Goal: Transaction & Acquisition: Download file/media

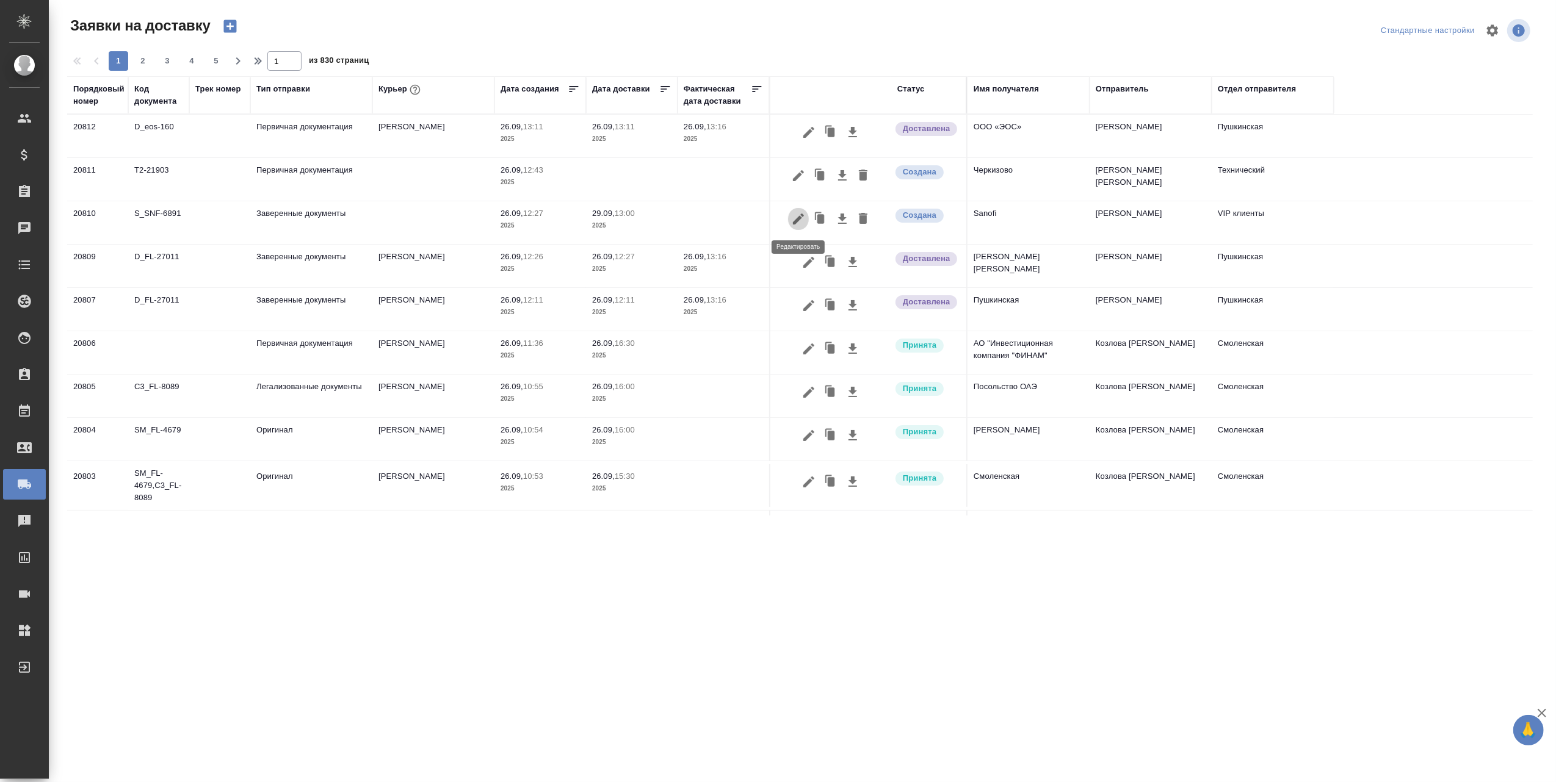
click at [796, 220] on icon "button" at bounding box center [798, 219] width 11 height 11
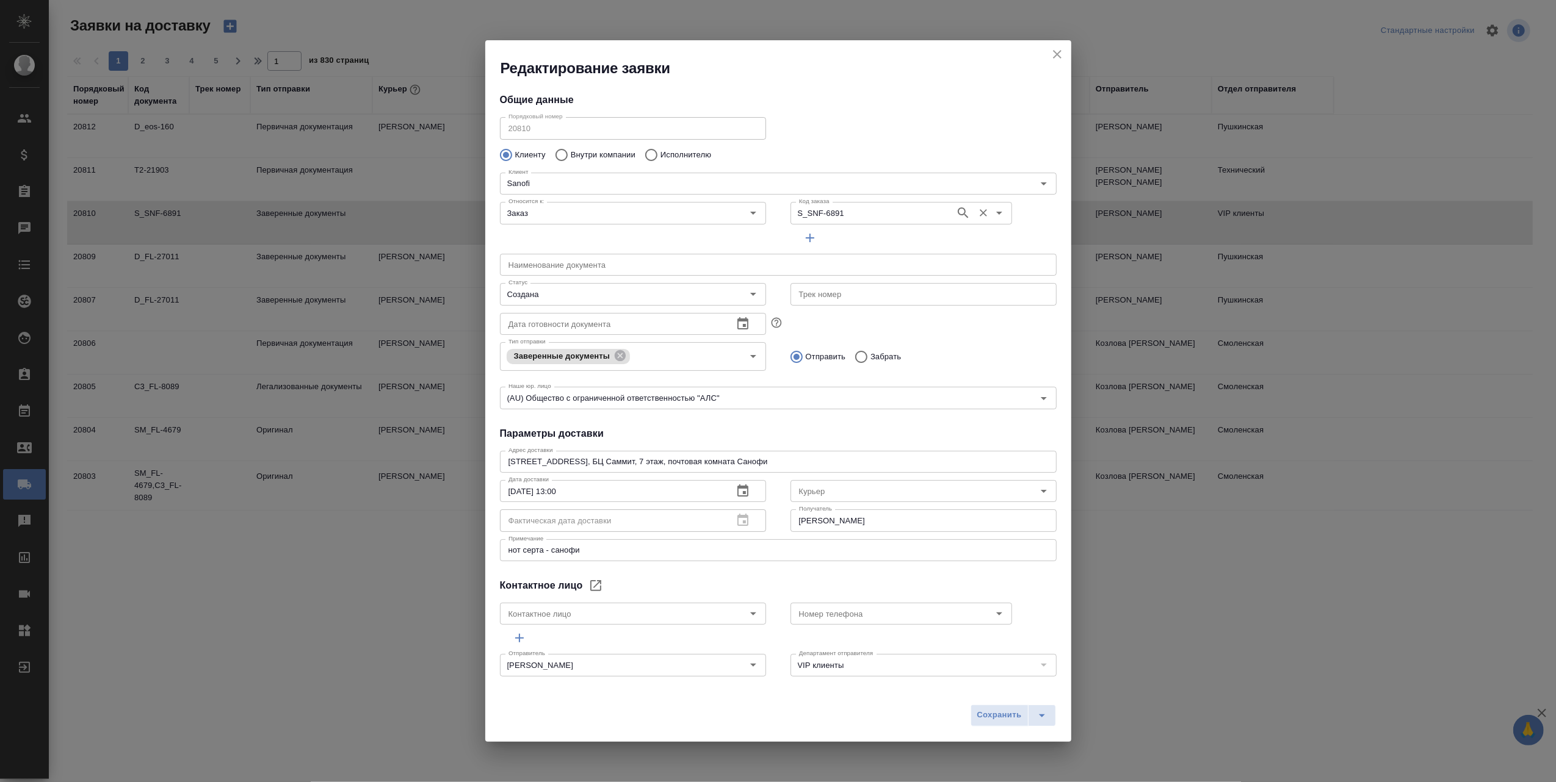
type input "KOLOKOLOVA Polina"
click at [1041, 492] on icon "Open" at bounding box center [1044, 491] width 6 height 3
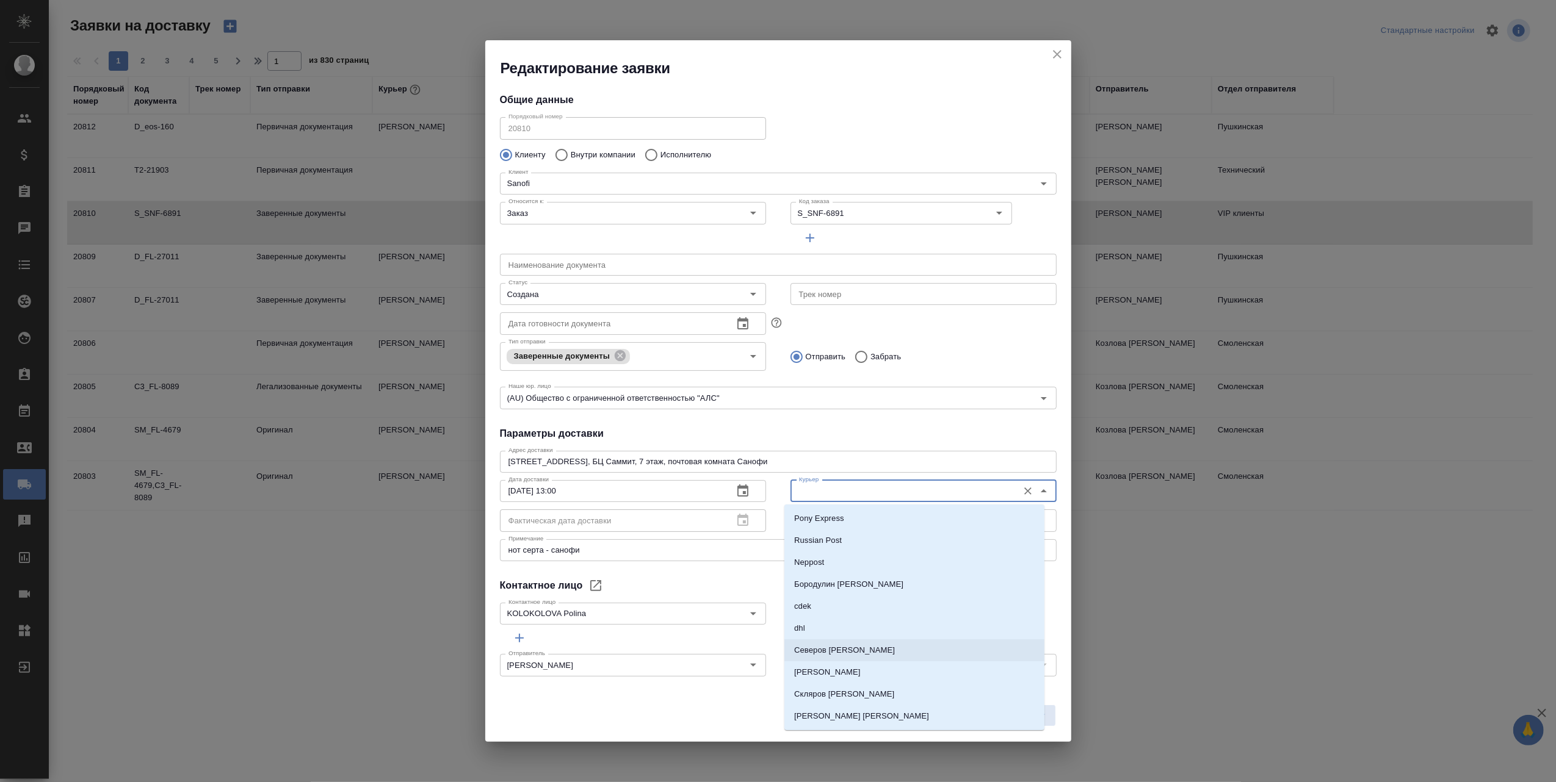
click at [852, 648] on li "Северов Олег" at bounding box center [914, 651] width 260 height 22
type input "Северов Олег"
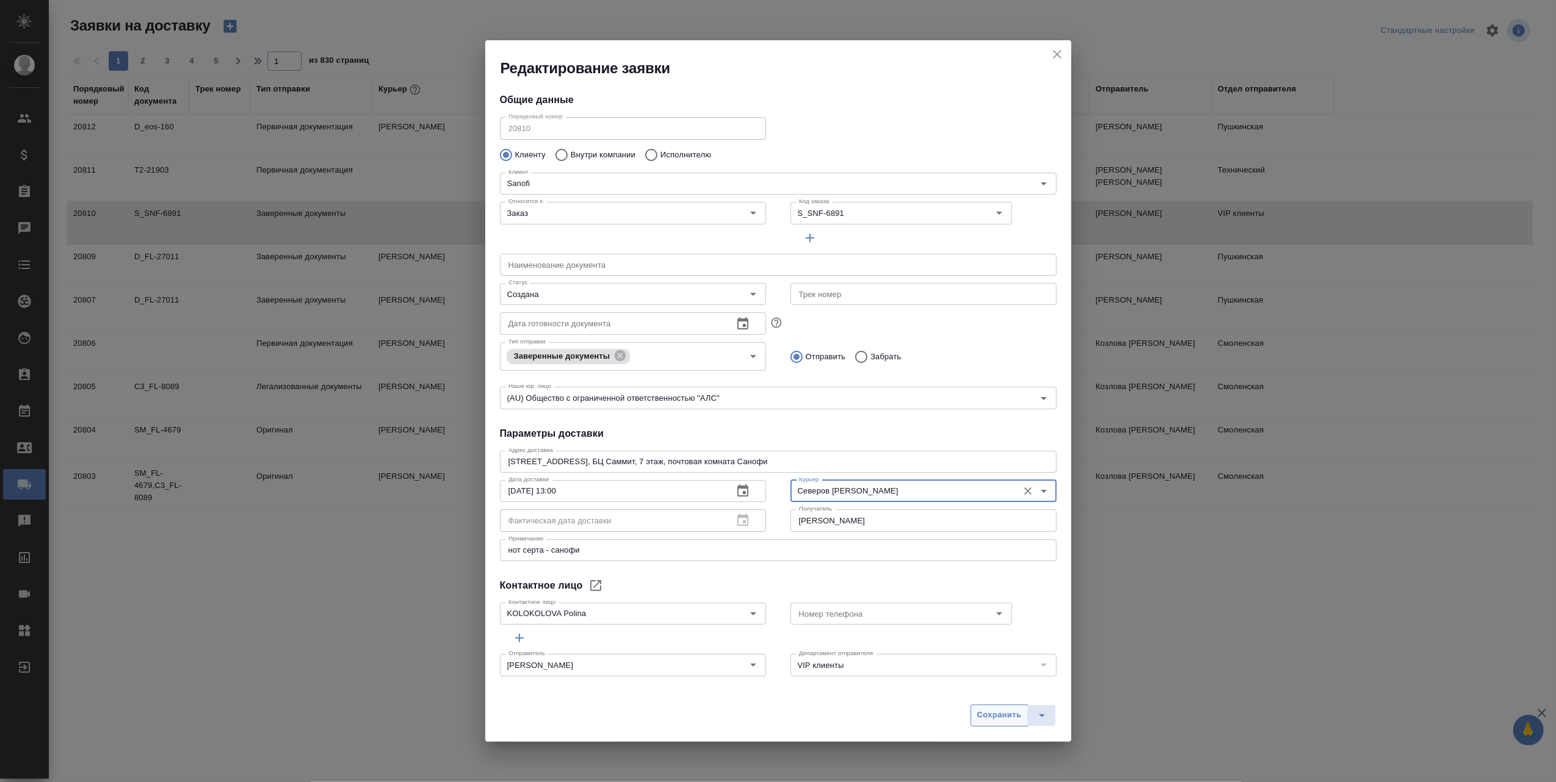
click at [991, 717] on span "Сохранить" at bounding box center [999, 716] width 45 height 14
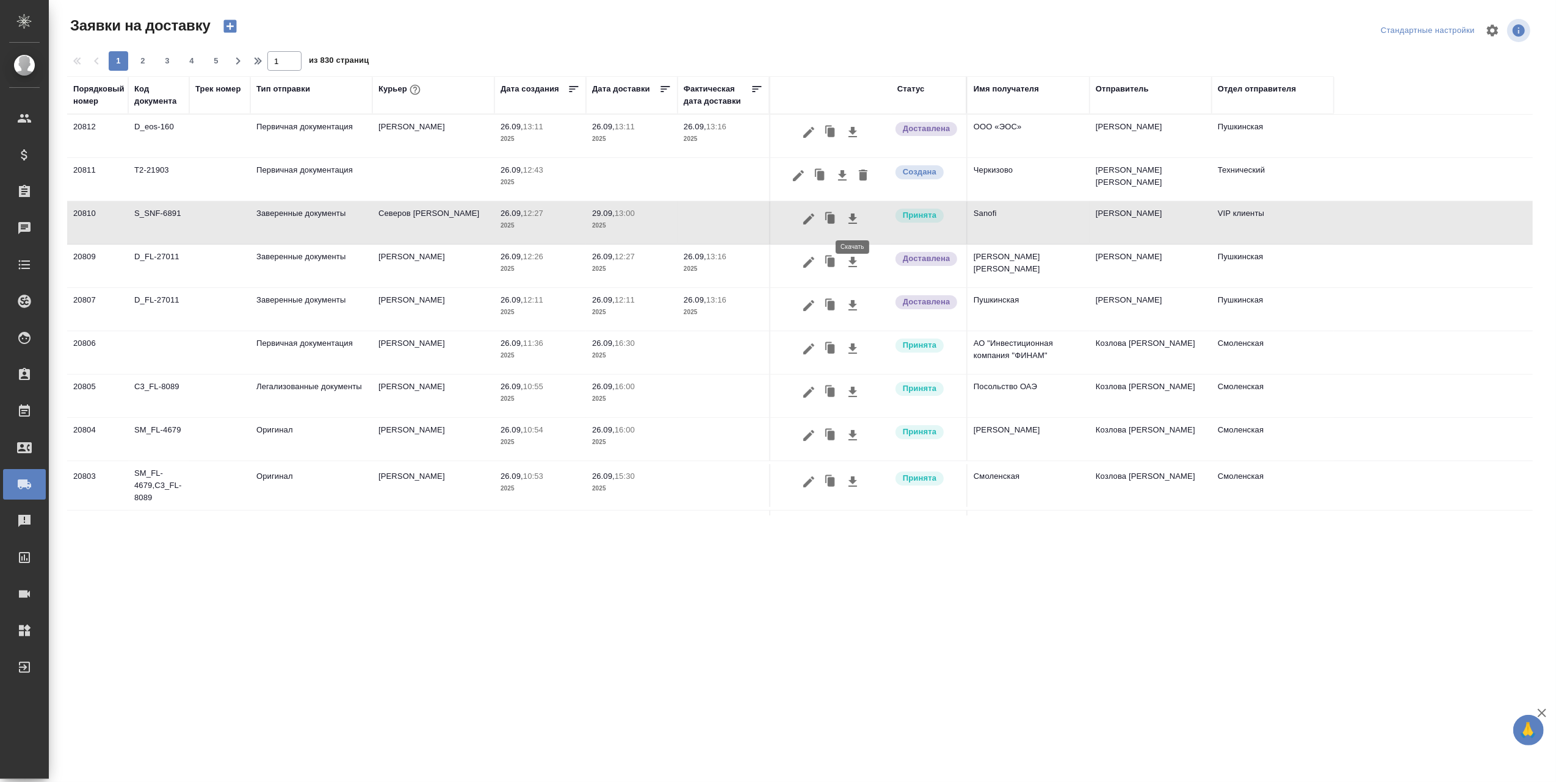
click at [855, 218] on icon "button" at bounding box center [852, 219] width 15 height 15
click at [160, 106] on div "Код документа" at bounding box center [158, 95] width 49 height 24
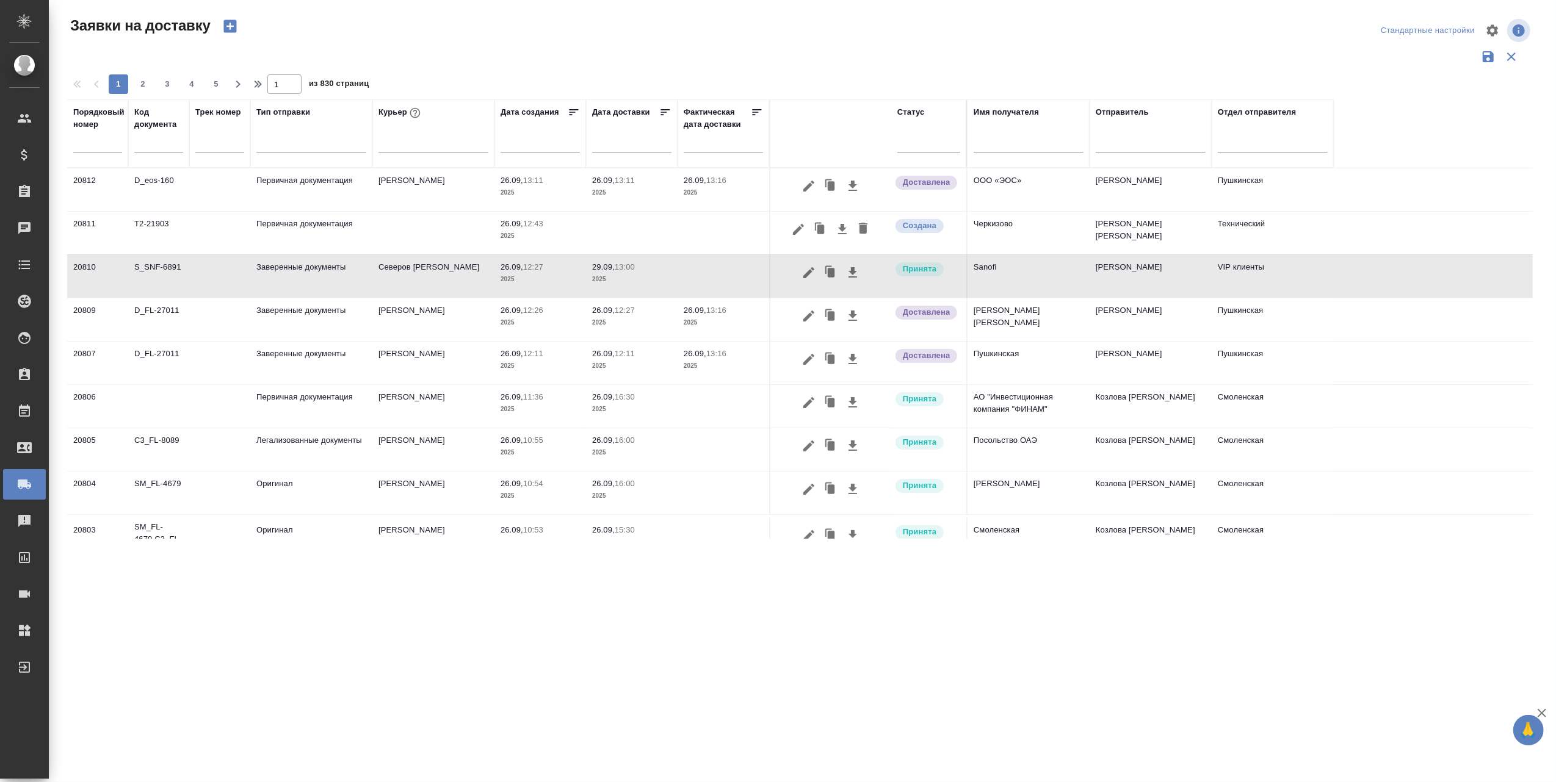
click at [151, 145] on input "text" at bounding box center [158, 144] width 49 height 15
paste input "S_NVNV-44"
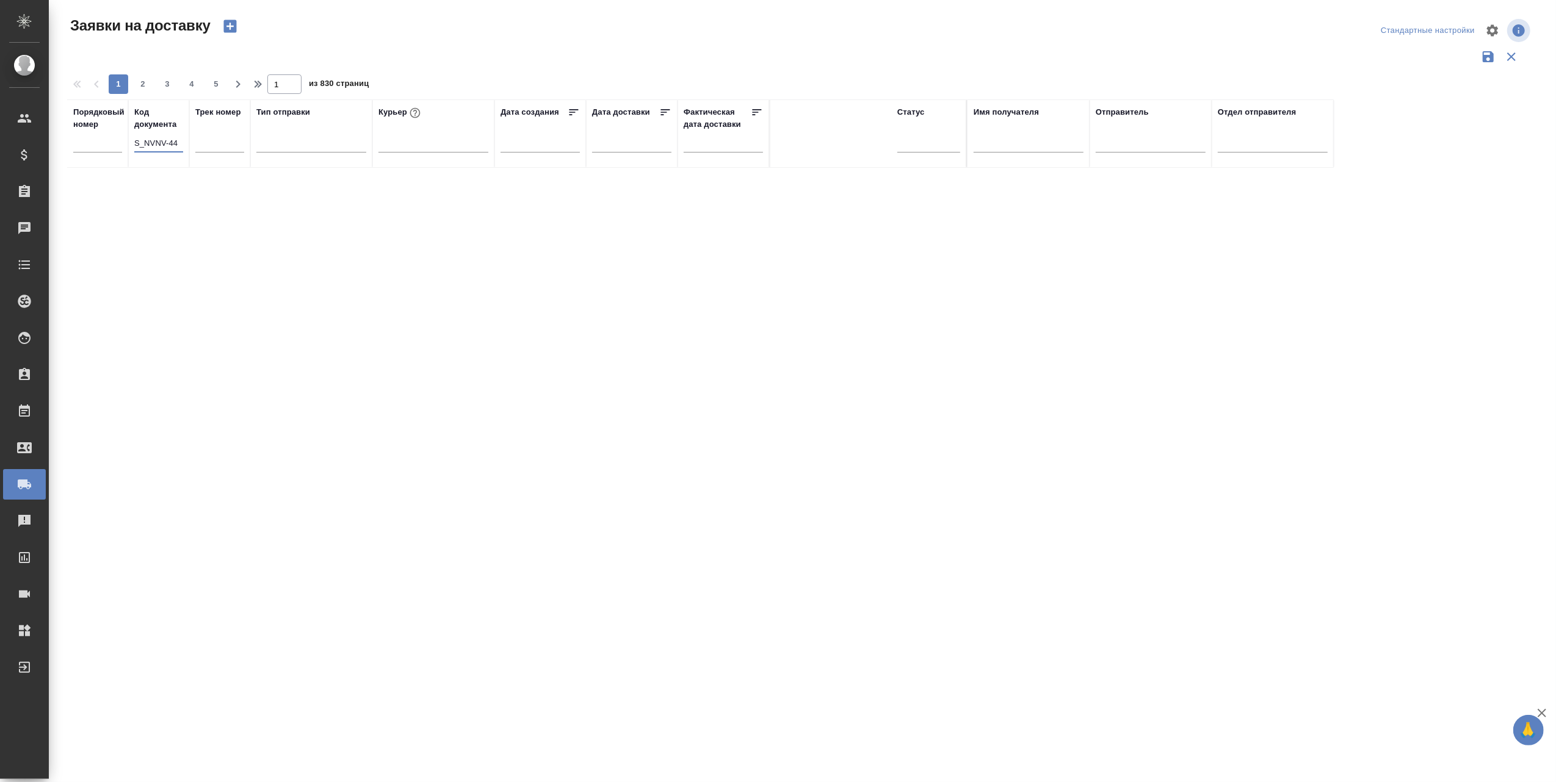
type input "S_NVNV-44"
click at [212, 257] on div "Порядковый номер Код документа S_NVNV-44 Трек номер Тип отправки Курьер Дата со…" at bounding box center [799, 318] width 1465 height 439
click at [178, 147] on input "S_NVNV-44" at bounding box center [158, 144] width 49 height 15
click at [179, 146] on input "S_NVNV-44" at bounding box center [158, 144] width 49 height 15
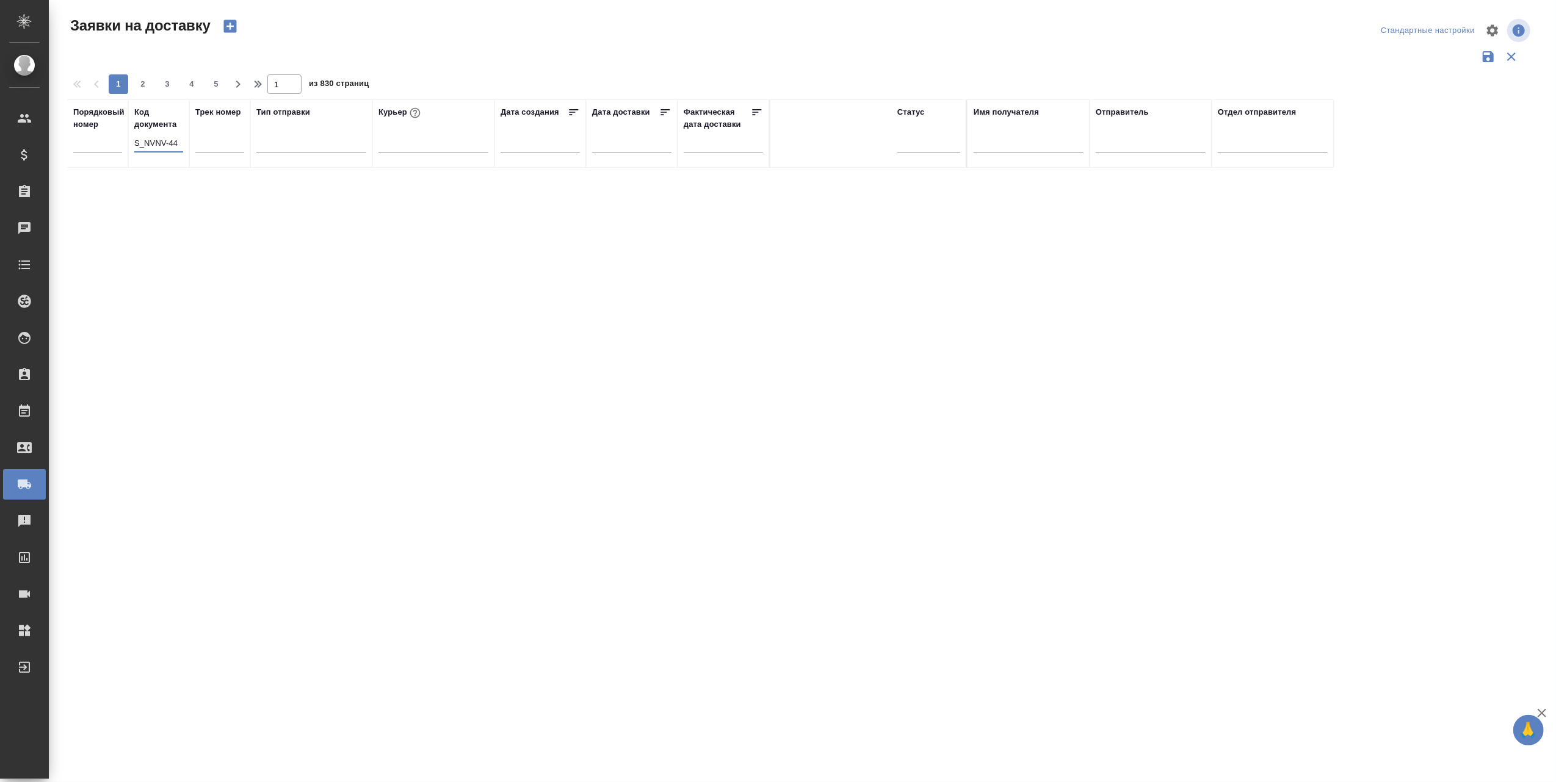
click at [179, 146] on input "S_NVNV-44" at bounding box center [158, 144] width 49 height 15
click at [164, 157] on div "S_NVNV-44" at bounding box center [158, 146] width 49 height 30
click at [164, 151] on input "S_NVNV-44" at bounding box center [158, 144] width 49 height 15
click at [179, 140] on input "S_NVNV-44" at bounding box center [158, 144] width 49 height 15
click at [106, 140] on input "text" at bounding box center [97, 143] width 49 height 17
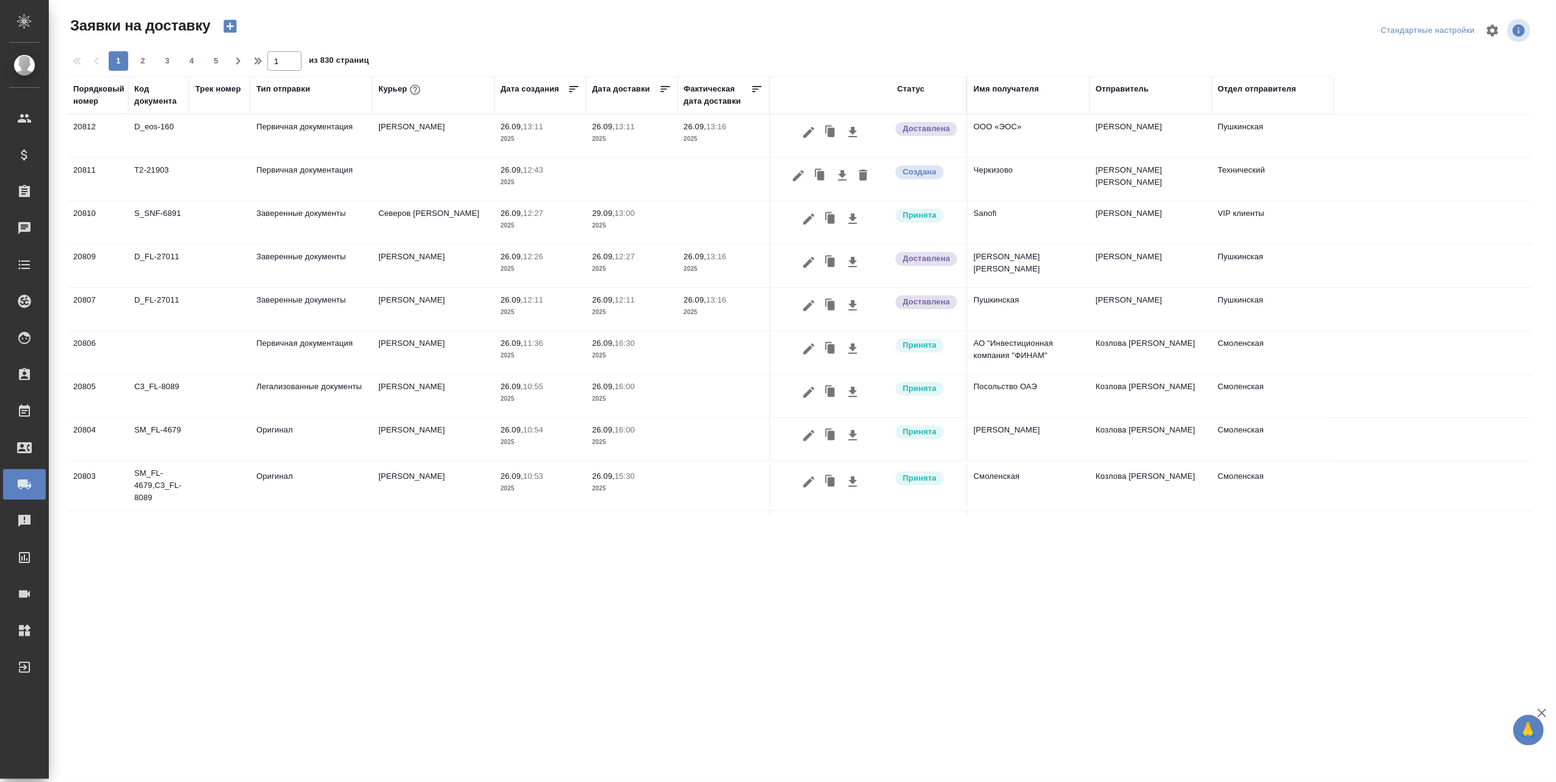
click at [1041, 113] on th "Имя получателя" at bounding box center [1028, 95] width 122 height 38
click at [1030, 103] on div "Имя получателя" at bounding box center [1028, 95] width 110 height 24
click at [1025, 108] on th "Имя получателя" at bounding box center [1028, 95] width 122 height 38
click at [1024, 108] on th "Имя получателя" at bounding box center [1028, 95] width 122 height 38
drag, startPoint x: 1024, startPoint y: 108, endPoint x: 999, endPoint y: 98, distance: 26.9
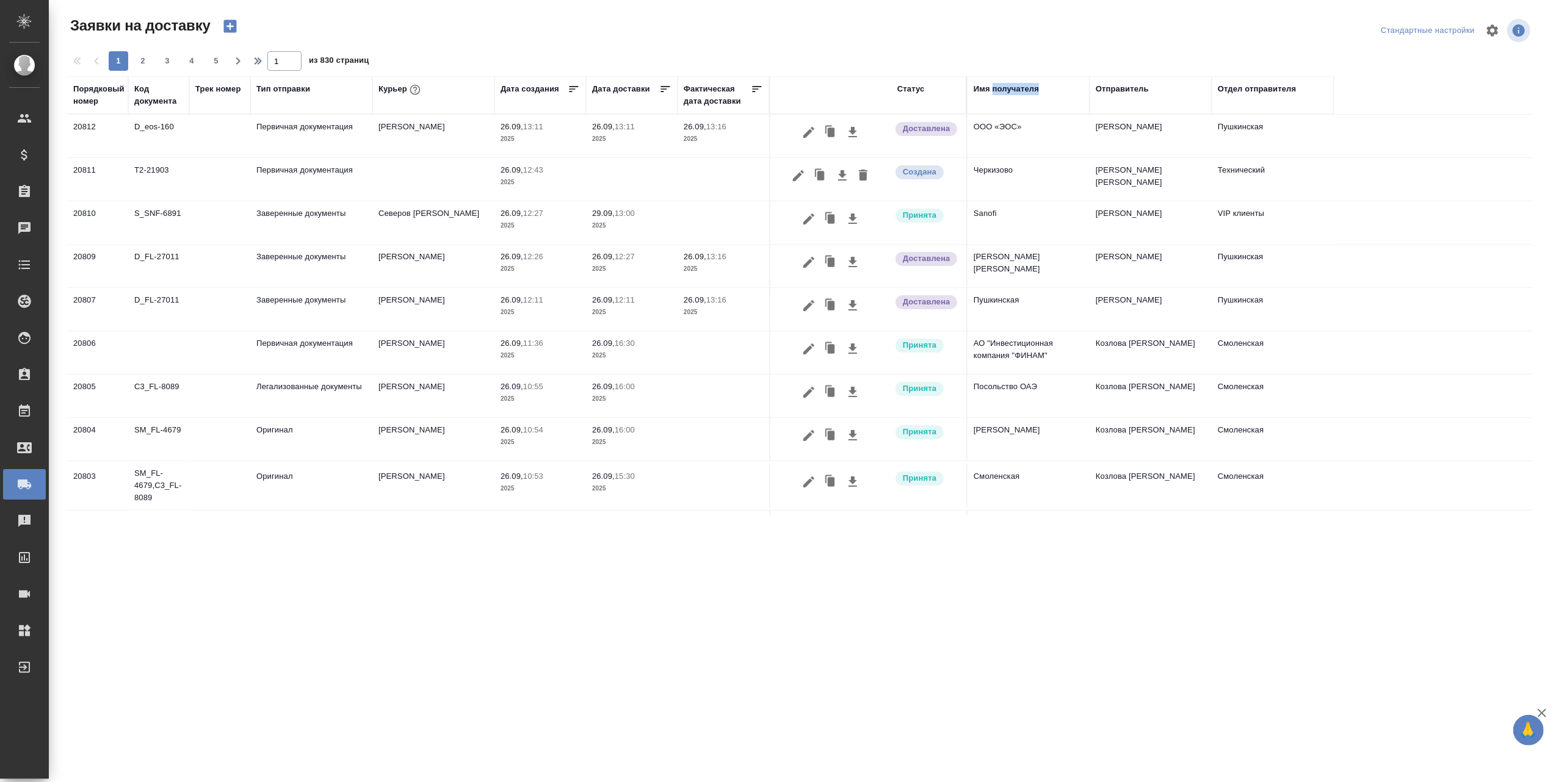
click at [999, 98] on div "Имя получателя" at bounding box center [1028, 95] width 110 height 24
click at [997, 106] on div "Имя получателя" at bounding box center [1028, 95] width 110 height 24
click at [1003, 111] on th "Имя получателя" at bounding box center [1028, 95] width 122 height 38
click at [1022, 84] on div "Имя получателя" at bounding box center [1005, 89] width 65 height 12
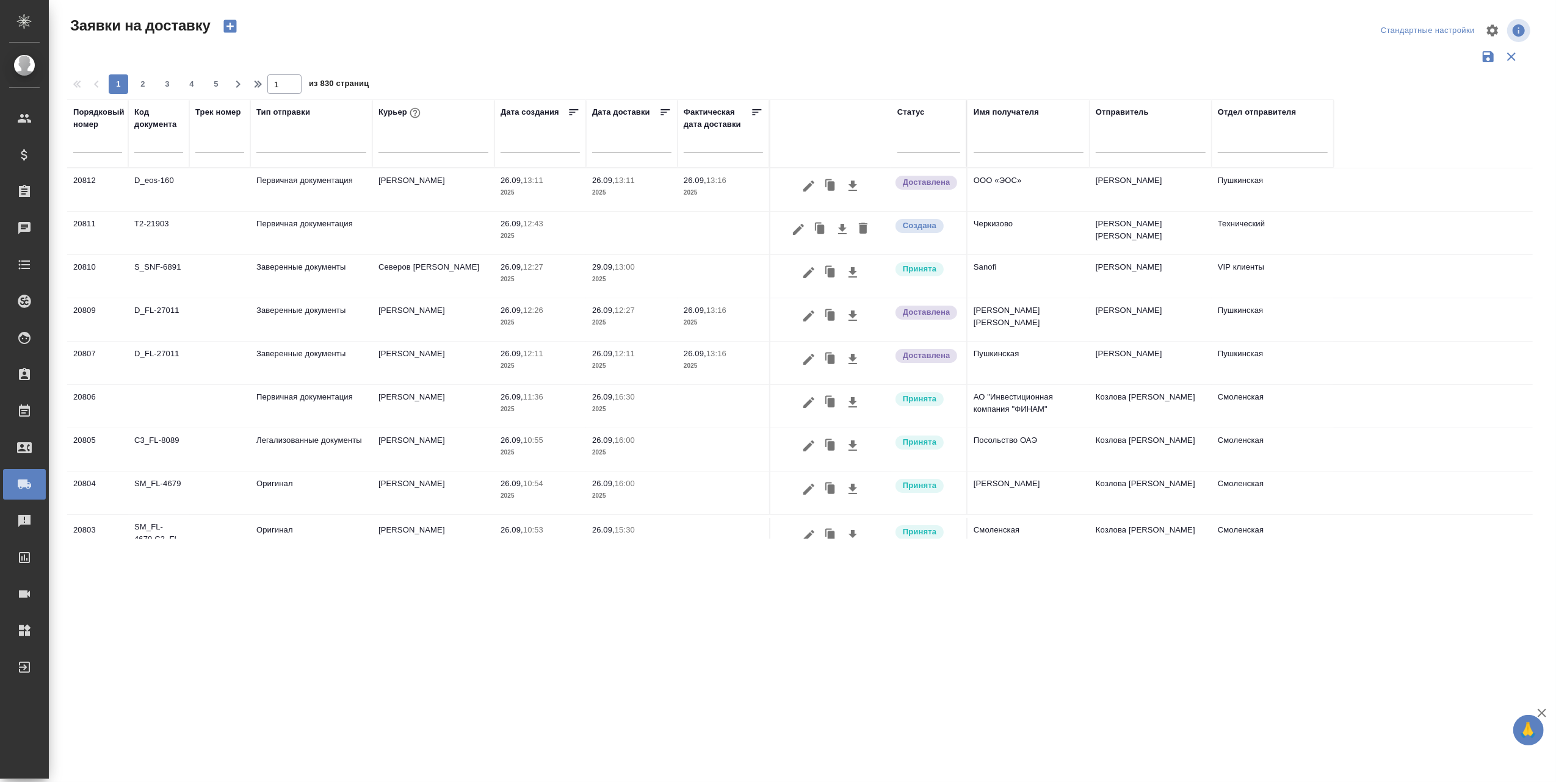
click at [997, 142] on input "text" at bounding box center [1028, 144] width 110 height 15
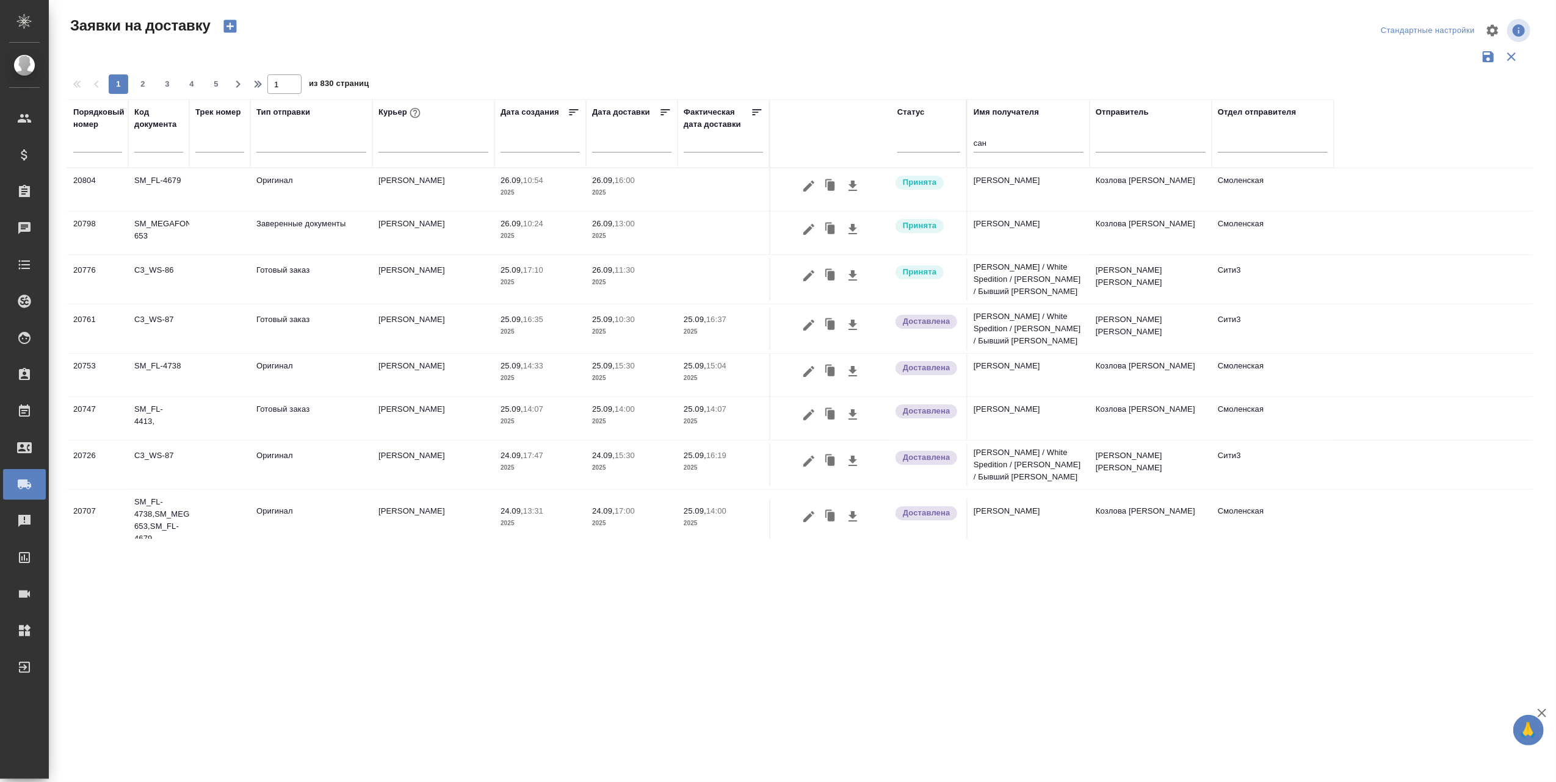
click at [1008, 135] on div "сан" at bounding box center [1028, 146] width 110 height 30
click at [1009, 139] on input "сан" at bounding box center [1028, 144] width 110 height 15
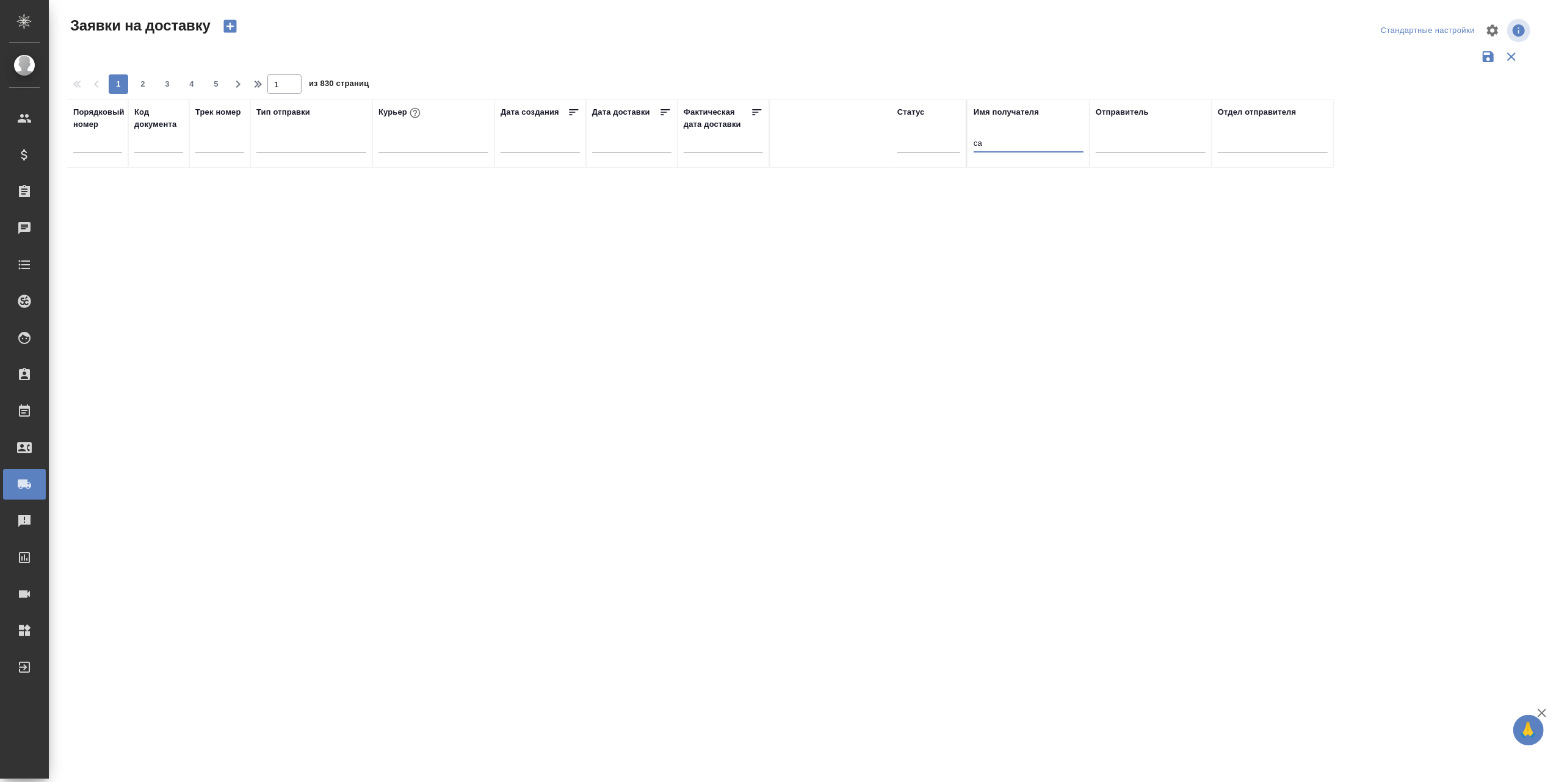
type input "с"
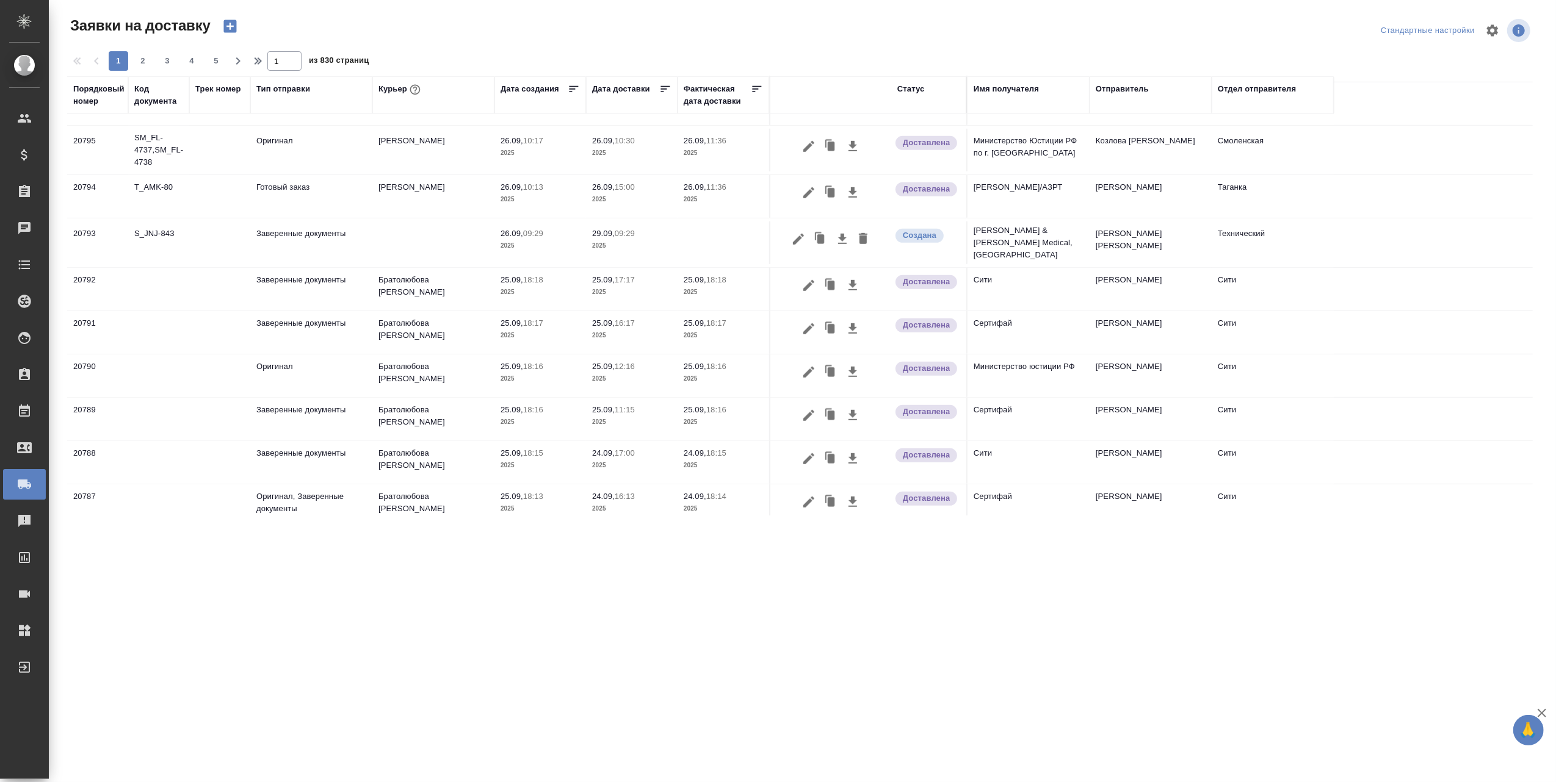
scroll to position [699, 0]
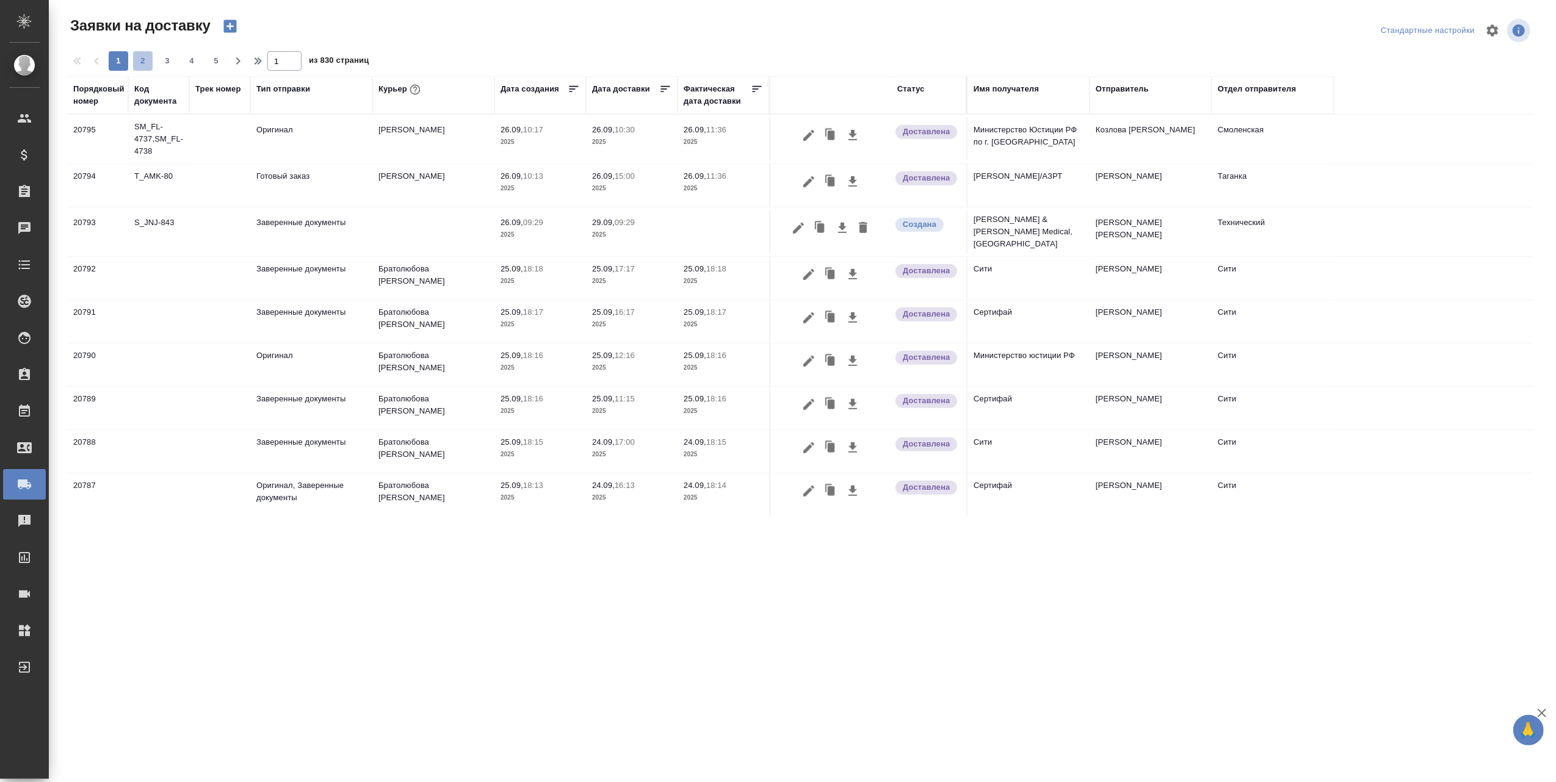
click at [148, 63] on span "2" at bounding box center [143, 61] width 20 height 12
type input "2"
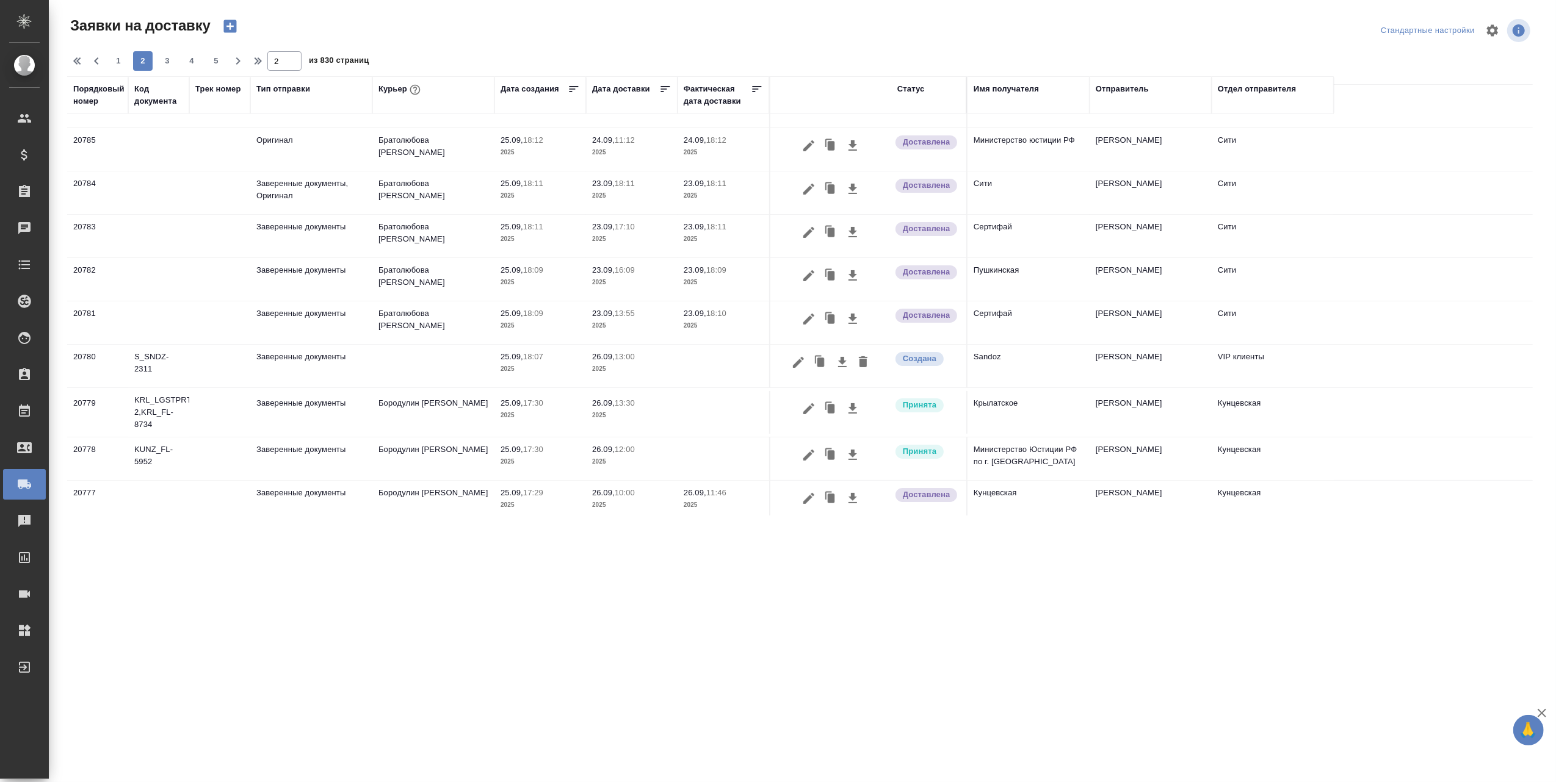
scroll to position [0, 0]
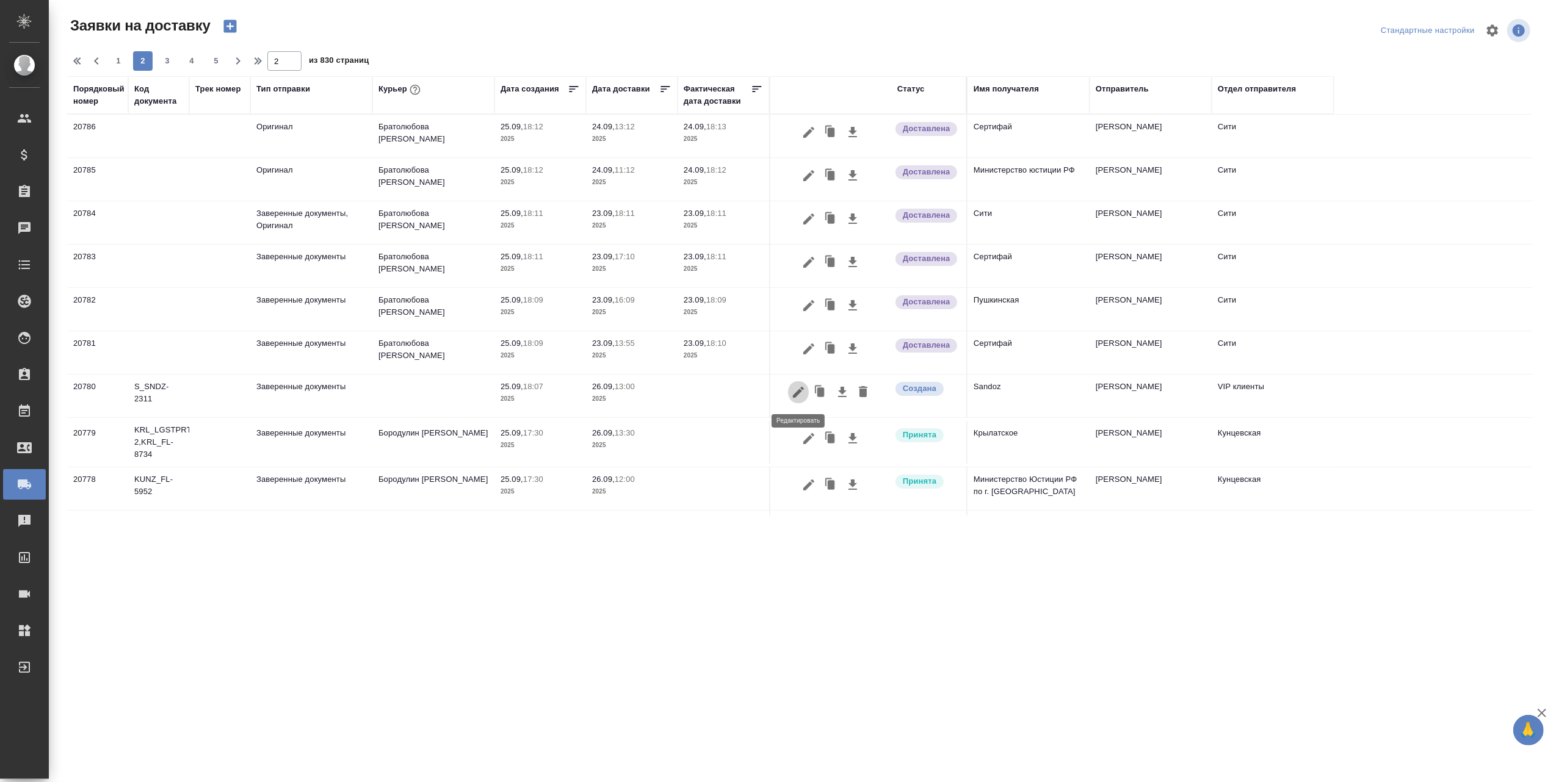
click at [796, 394] on icon "button" at bounding box center [798, 392] width 11 height 11
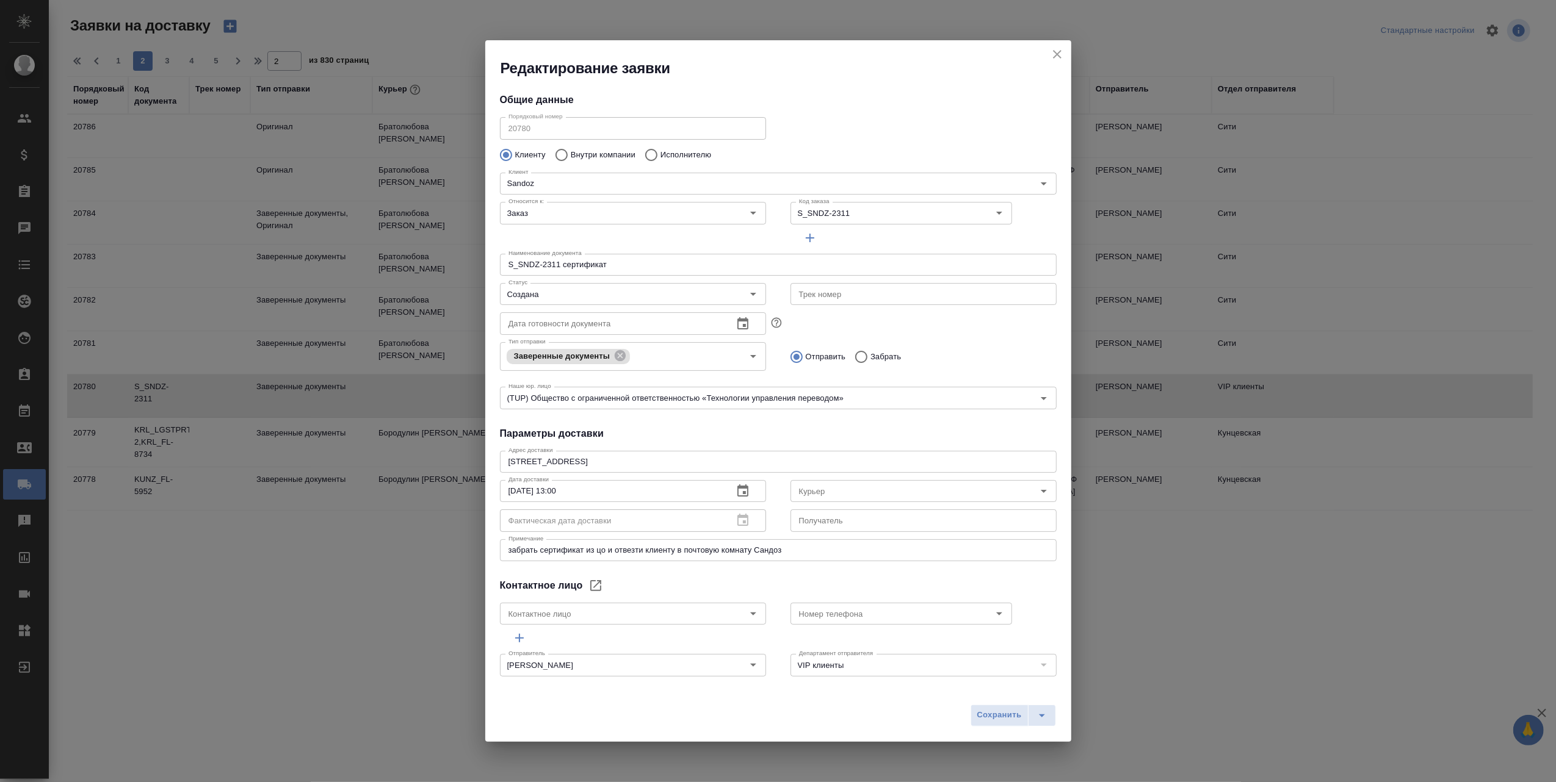
type input "[PERSON_NAME]"
type input "+7 985 270 63 28"
click at [1036, 488] on icon "Open" at bounding box center [1043, 491] width 15 height 15
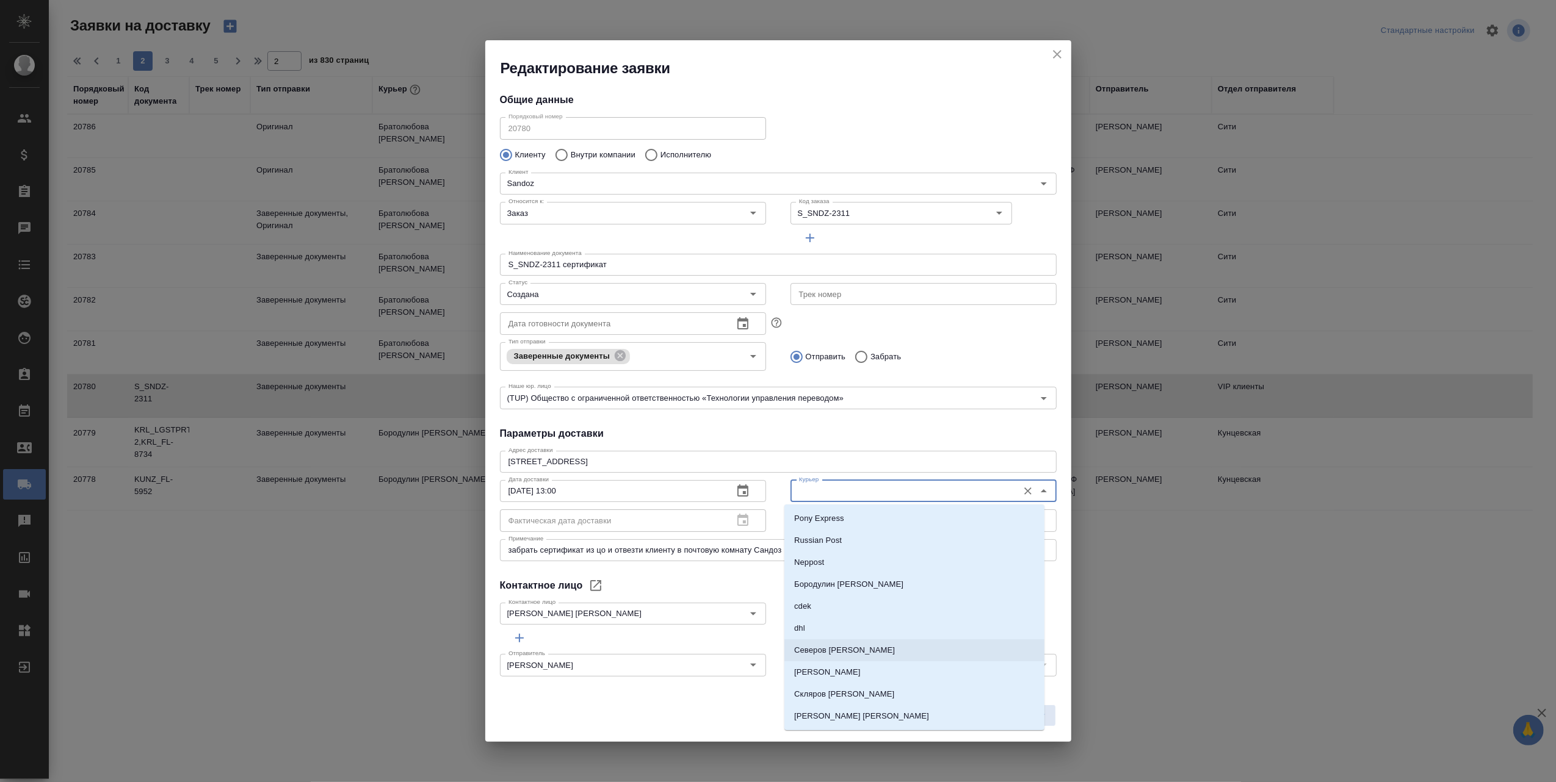
click at [825, 651] on p "[PERSON_NAME]" at bounding box center [844, 651] width 101 height 12
type input "[PERSON_NAME]"
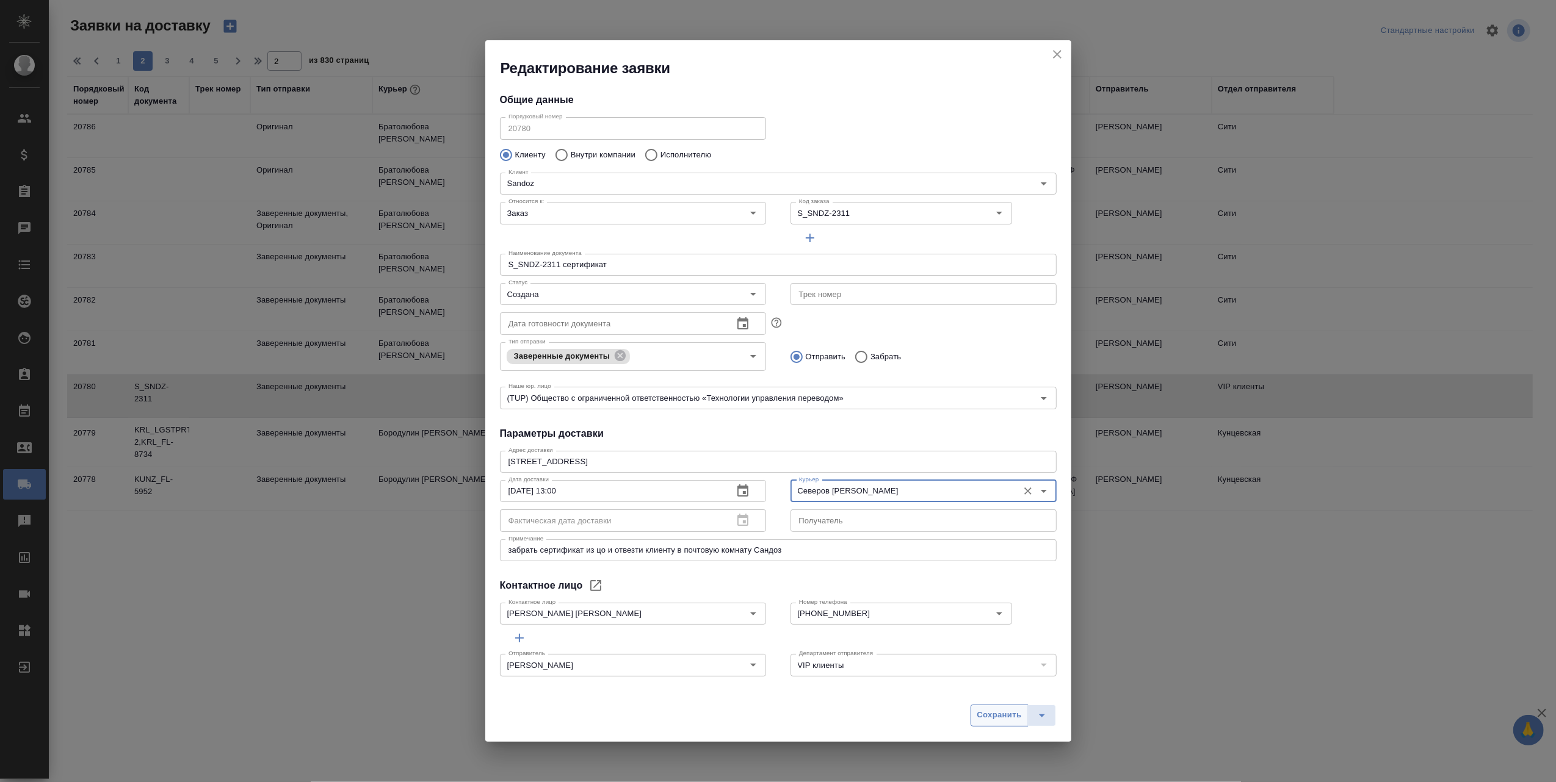
click at [1002, 717] on span "Сохранить" at bounding box center [999, 716] width 45 height 14
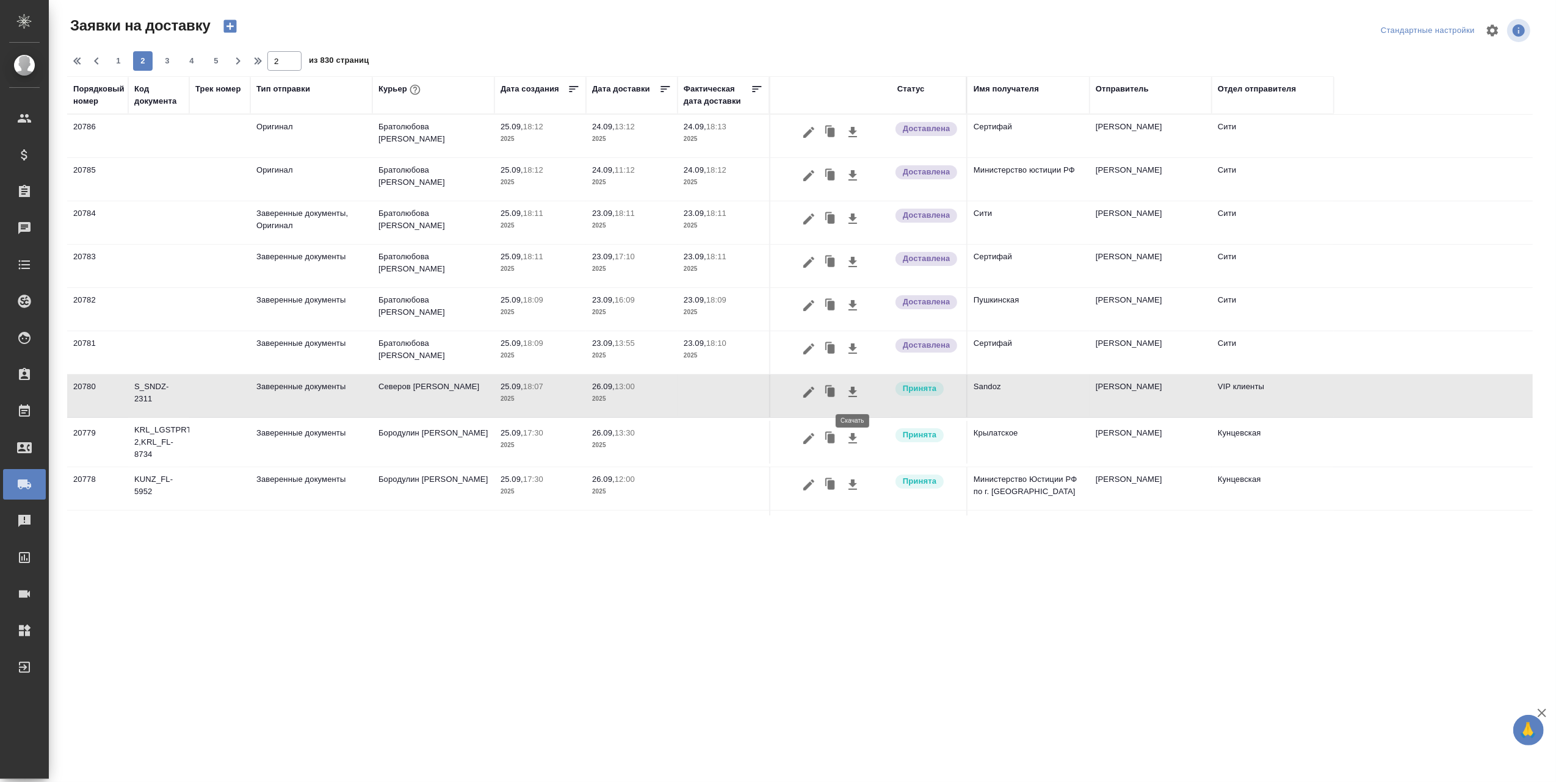
click at [855, 393] on icon "button" at bounding box center [852, 392] width 9 height 10
click at [154, 389] on td "S_SNDZ-2311" at bounding box center [158, 396] width 61 height 43
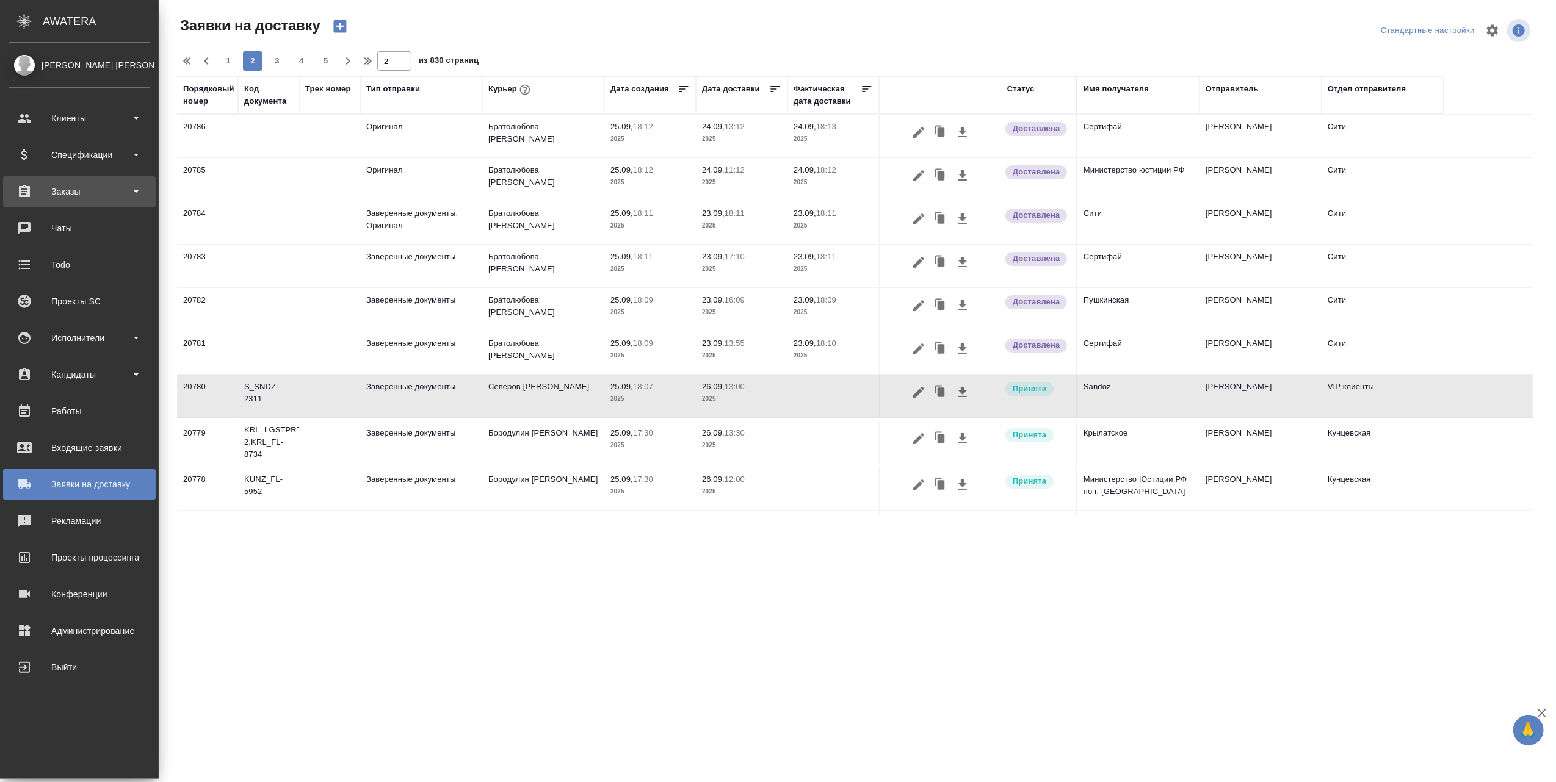
click at [101, 192] on div "Заказы" at bounding box center [79, 191] width 140 height 18
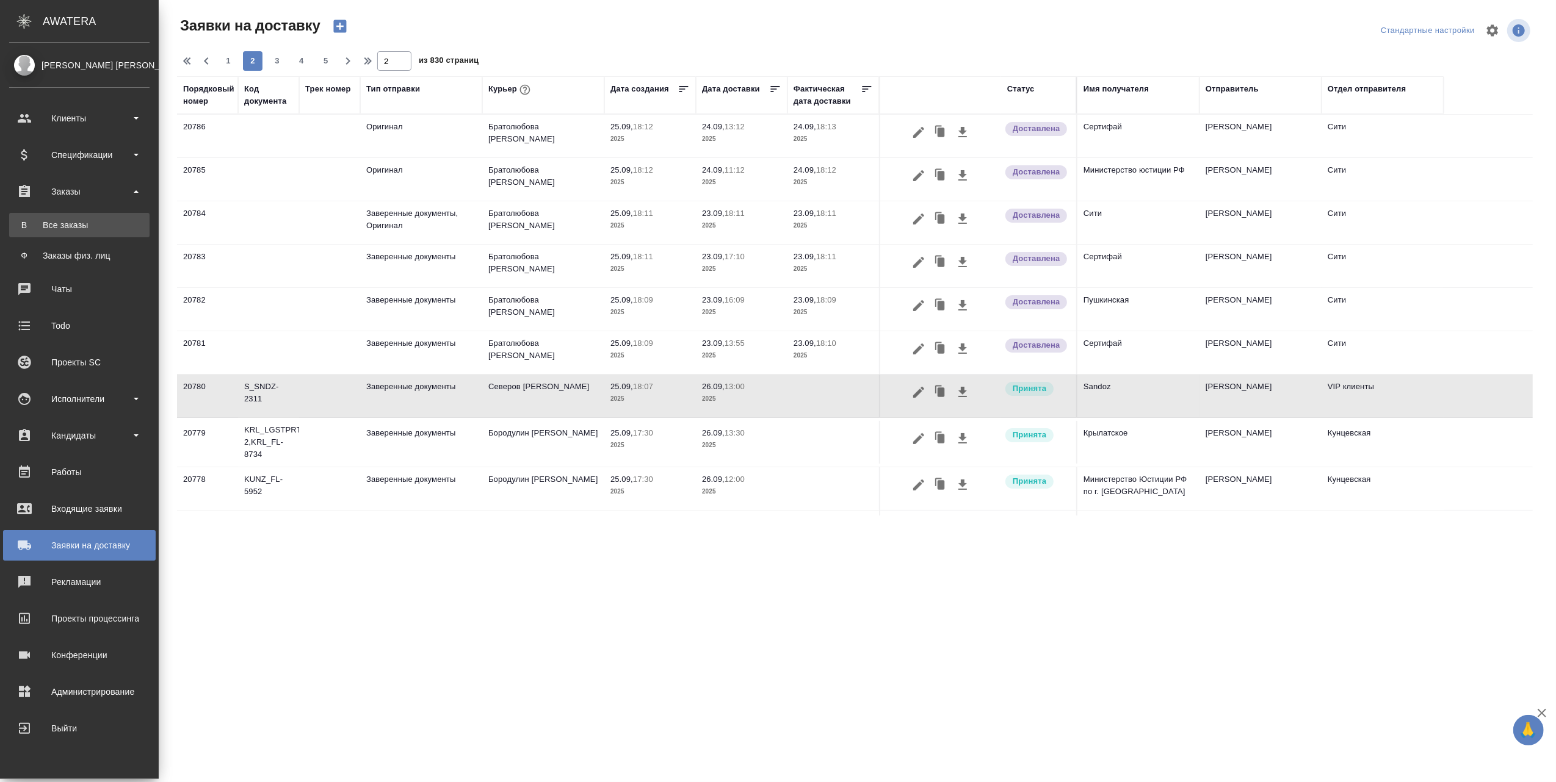
click at [72, 220] on div "Все заказы" at bounding box center [79, 225] width 128 height 12
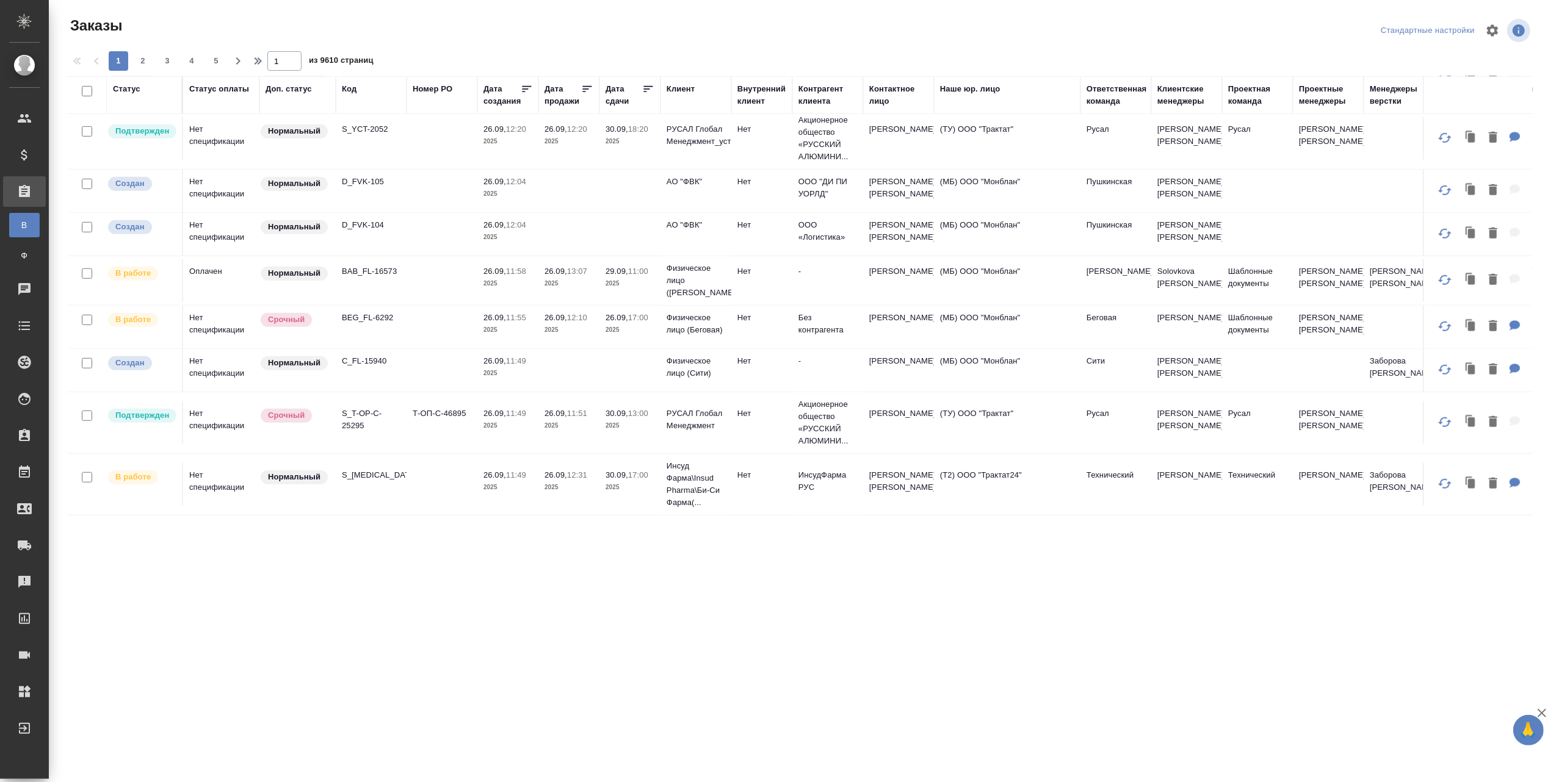
scroll to position [486, 0]
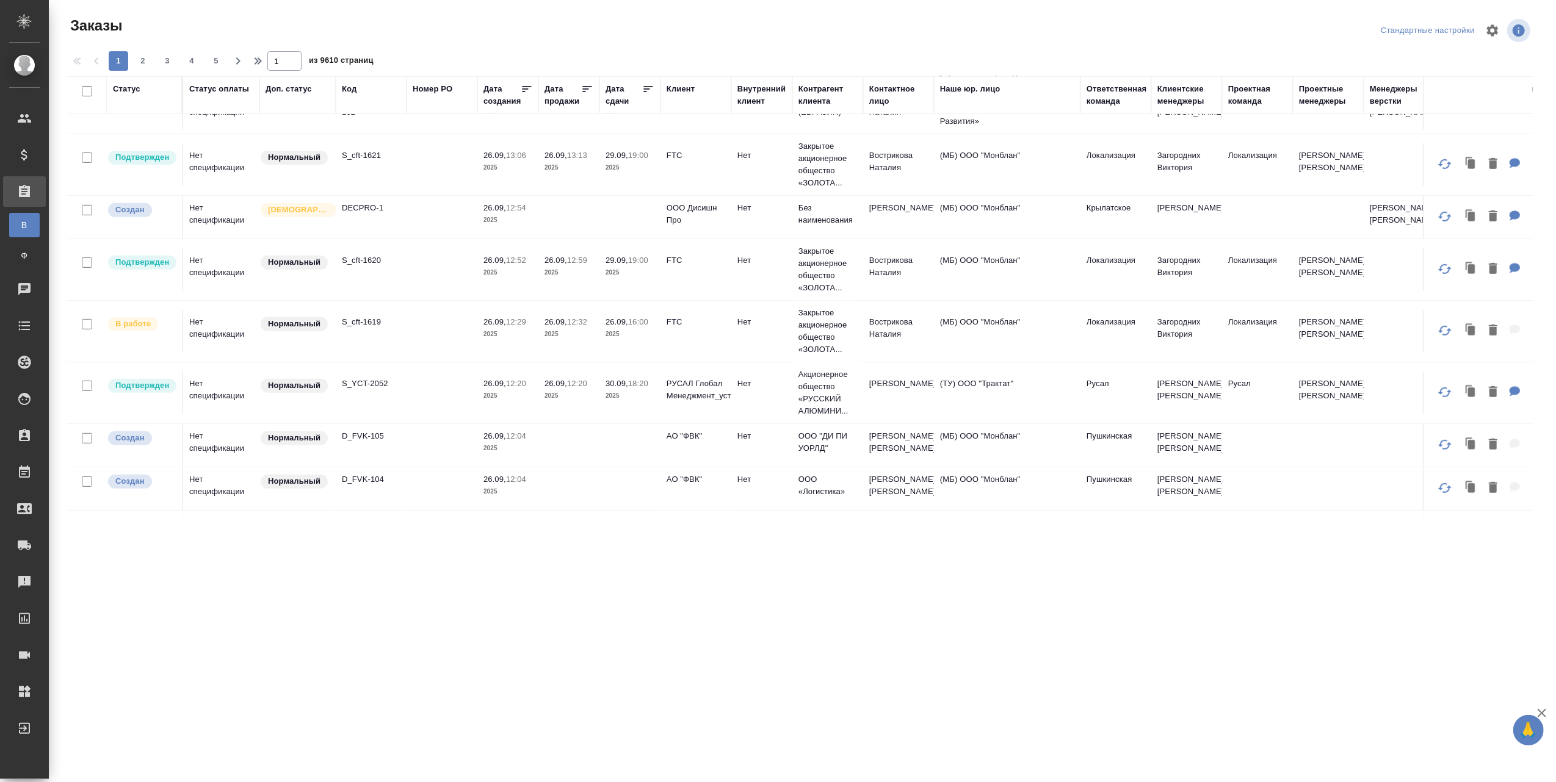
click at [367, 98] on div "Код" at bounding box center [371, 95] width 59 height 24
click at [370, 108] on th "Код" at bounding box center [371, 95] width 71 height 38
click at [352, 89] on div "Код" at bounding box center [349, 89] width 15 height 12
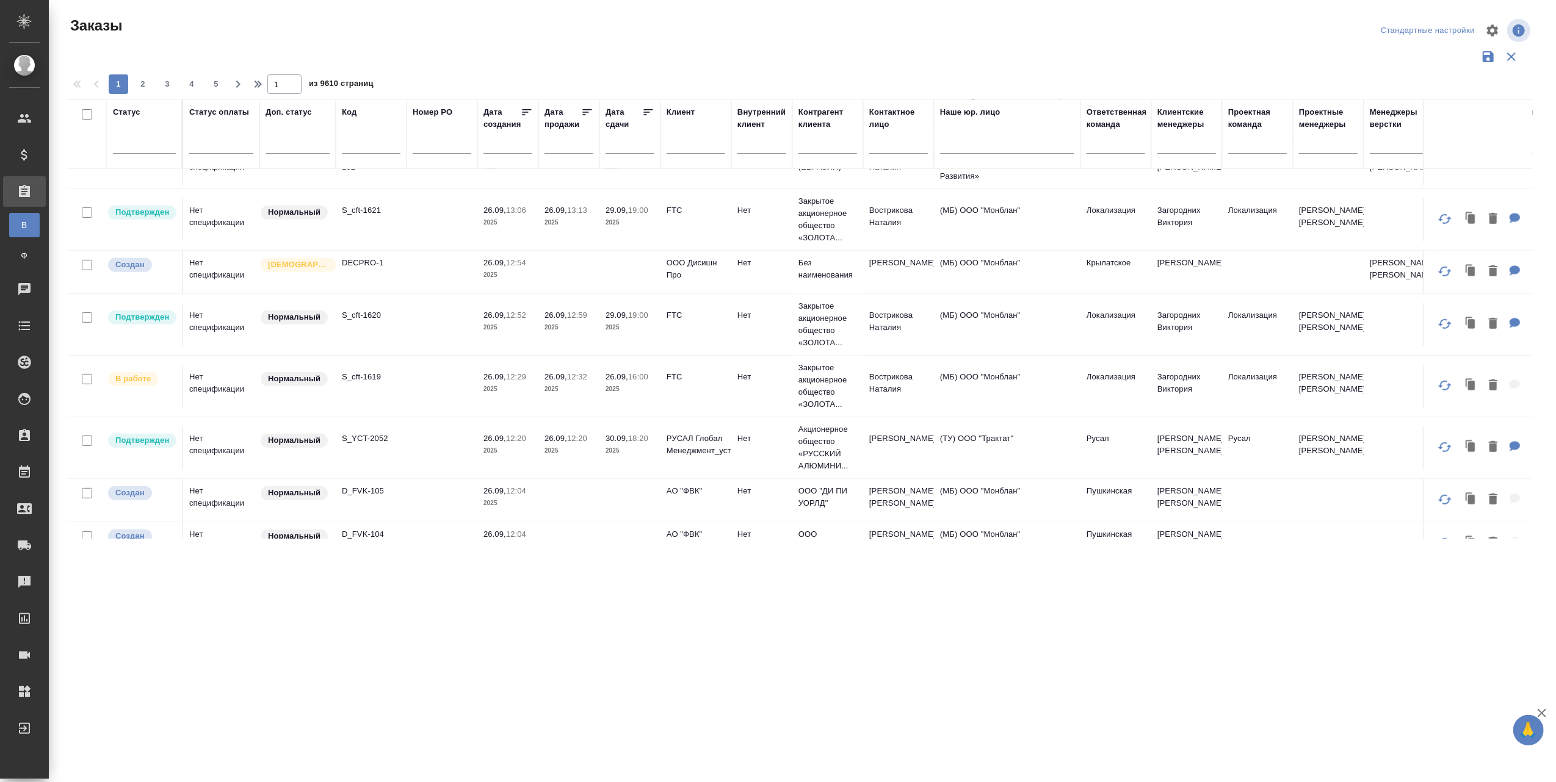
click at [367, 145] on input "text" at bounding box center [371, 146] width 59 height 15
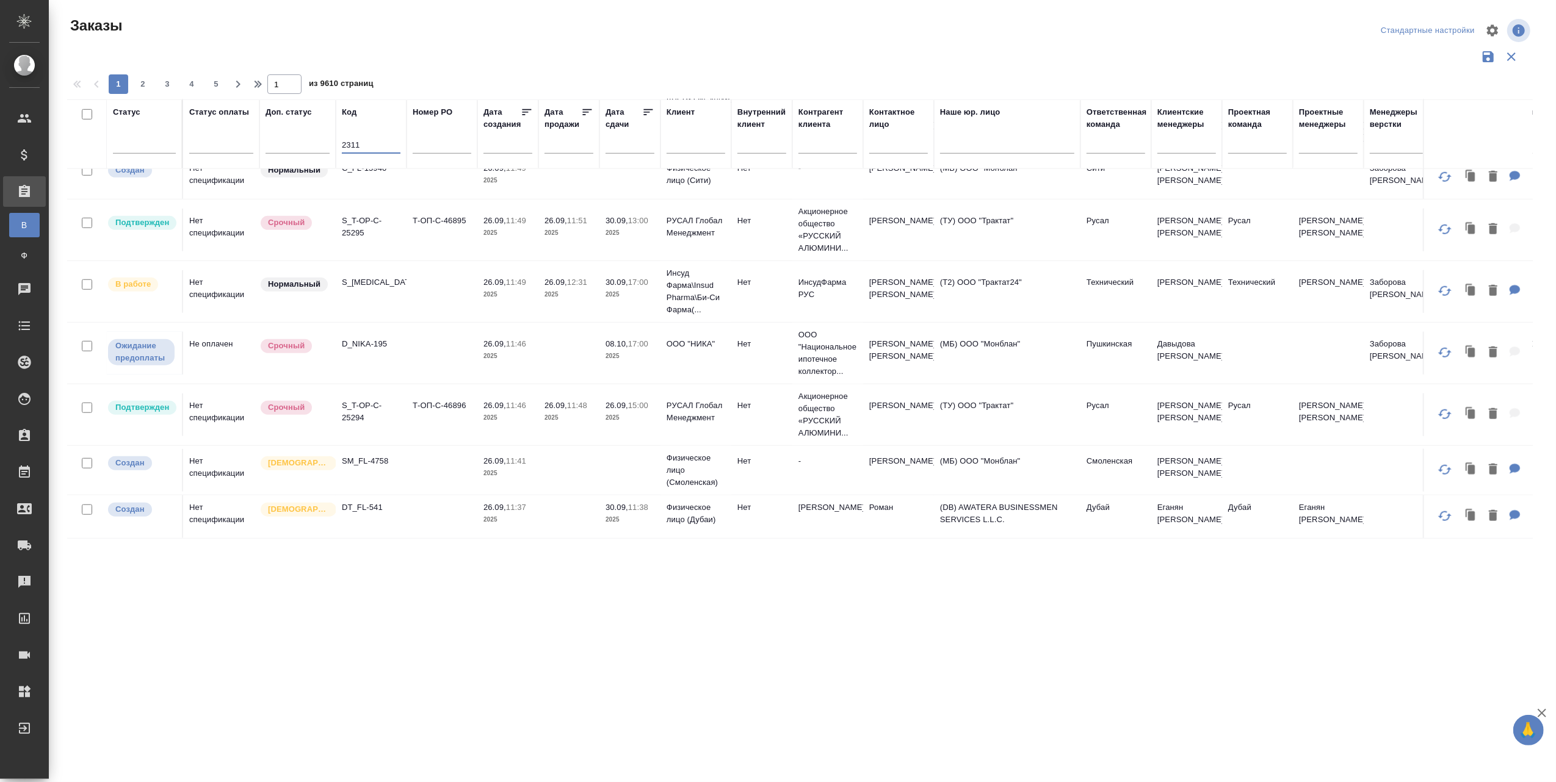
scroll to position [1006, 0]
type input "2311"
drag, startPoint x: 147, startPoint y: 82, endPoint x: 525, endPoint y: 298, distance: 436.0
click at [147, 82] on span "2" at bounding box center [143, 84] width 20 height 12
type input "2"
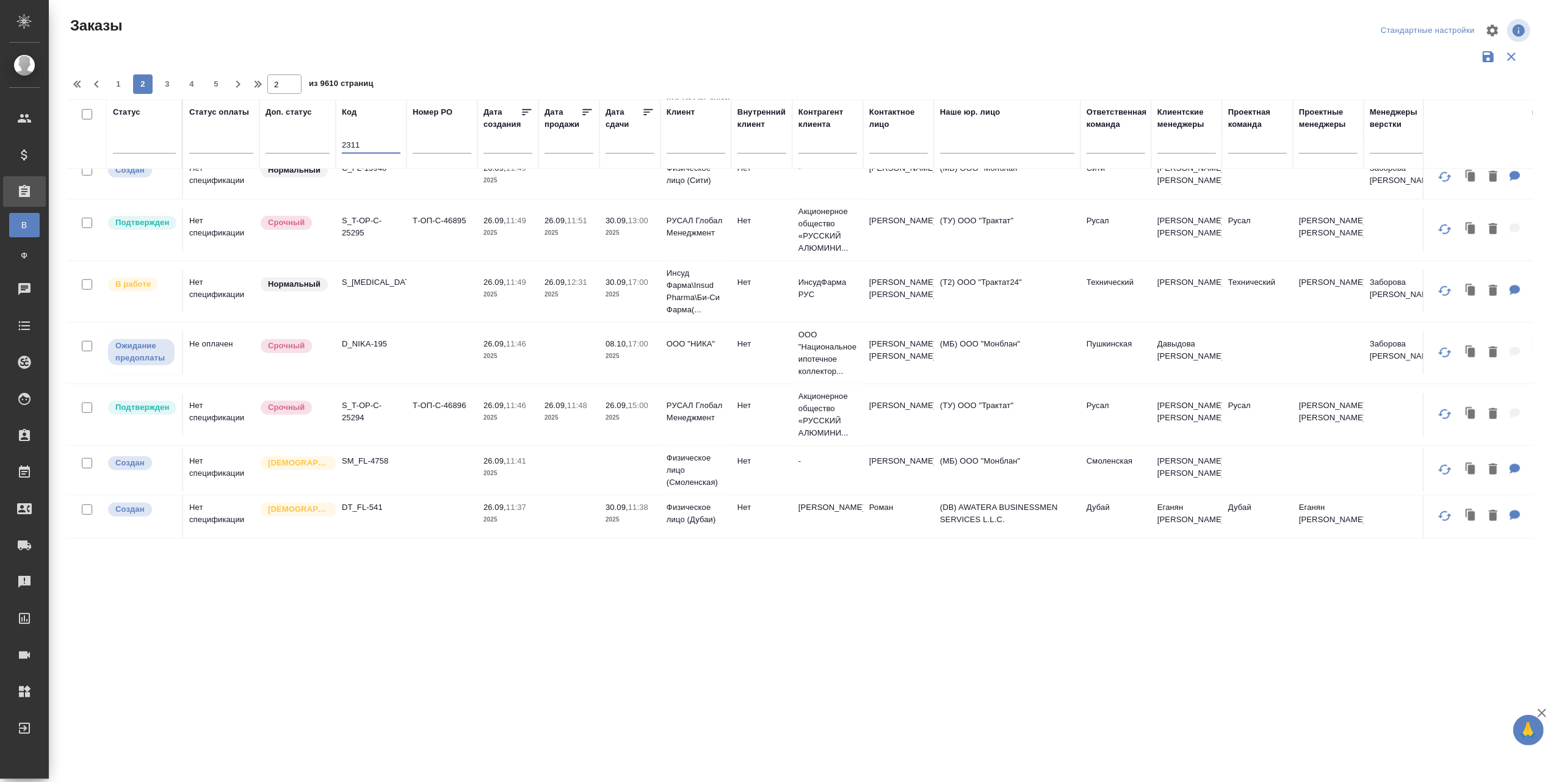
click at [377, 139] on input "2311" at bounding box center [371, 146] width 59 height 15
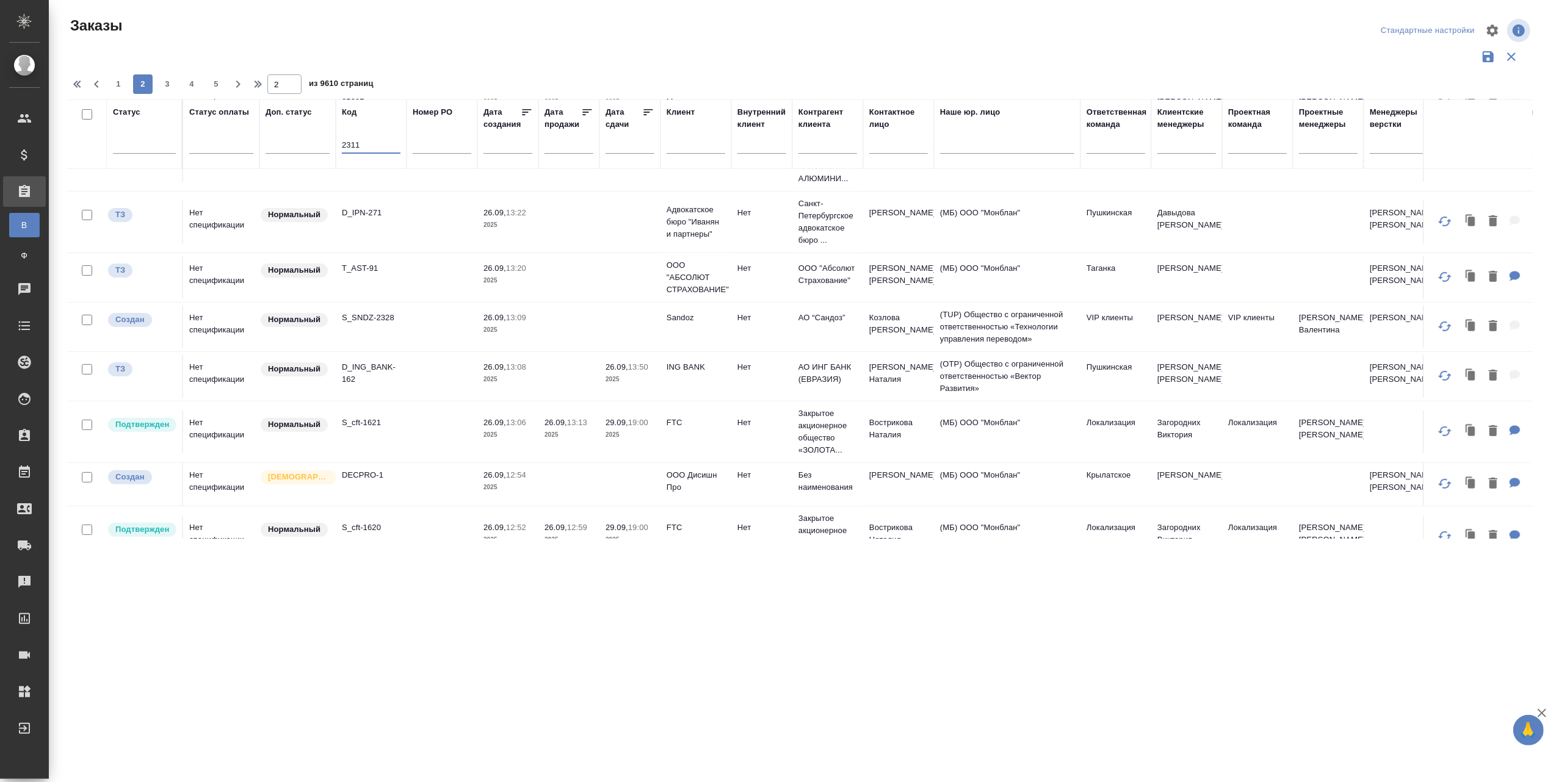
scroll to position [193, 0]
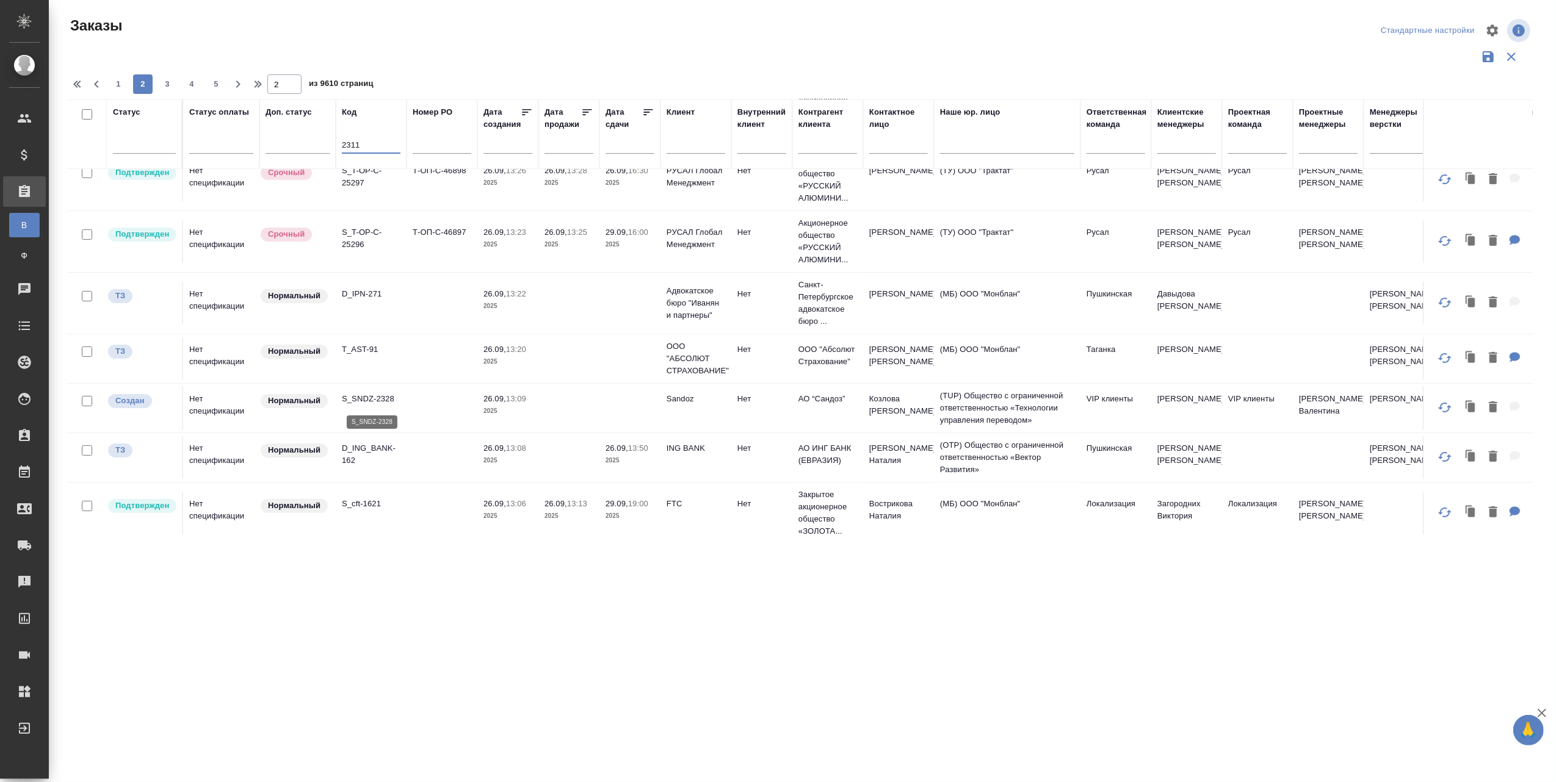
click at [347, 403] on p "S_SNDZ-2328" at bounding box center [371, 399] width 59 height 12
click at [374, 143] on input "2311" at bounding box center [371, 146] width 59 height 15
click at [347, 107] on div "Код" at bounding box center [349, 112] width 15 height 12
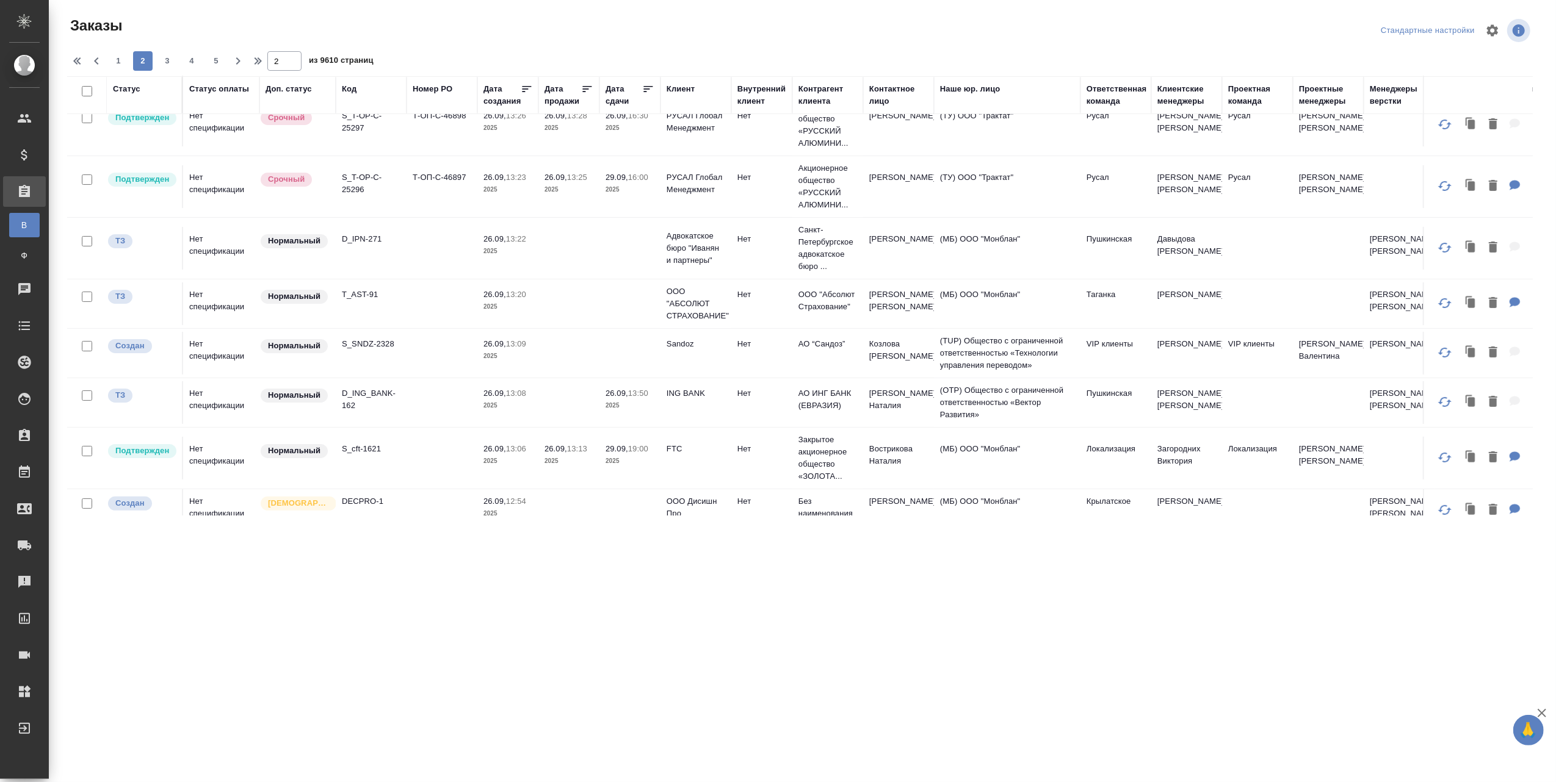
click at [356, 88] on div "Код" at bounding box center [349, 89] width 15 height 12
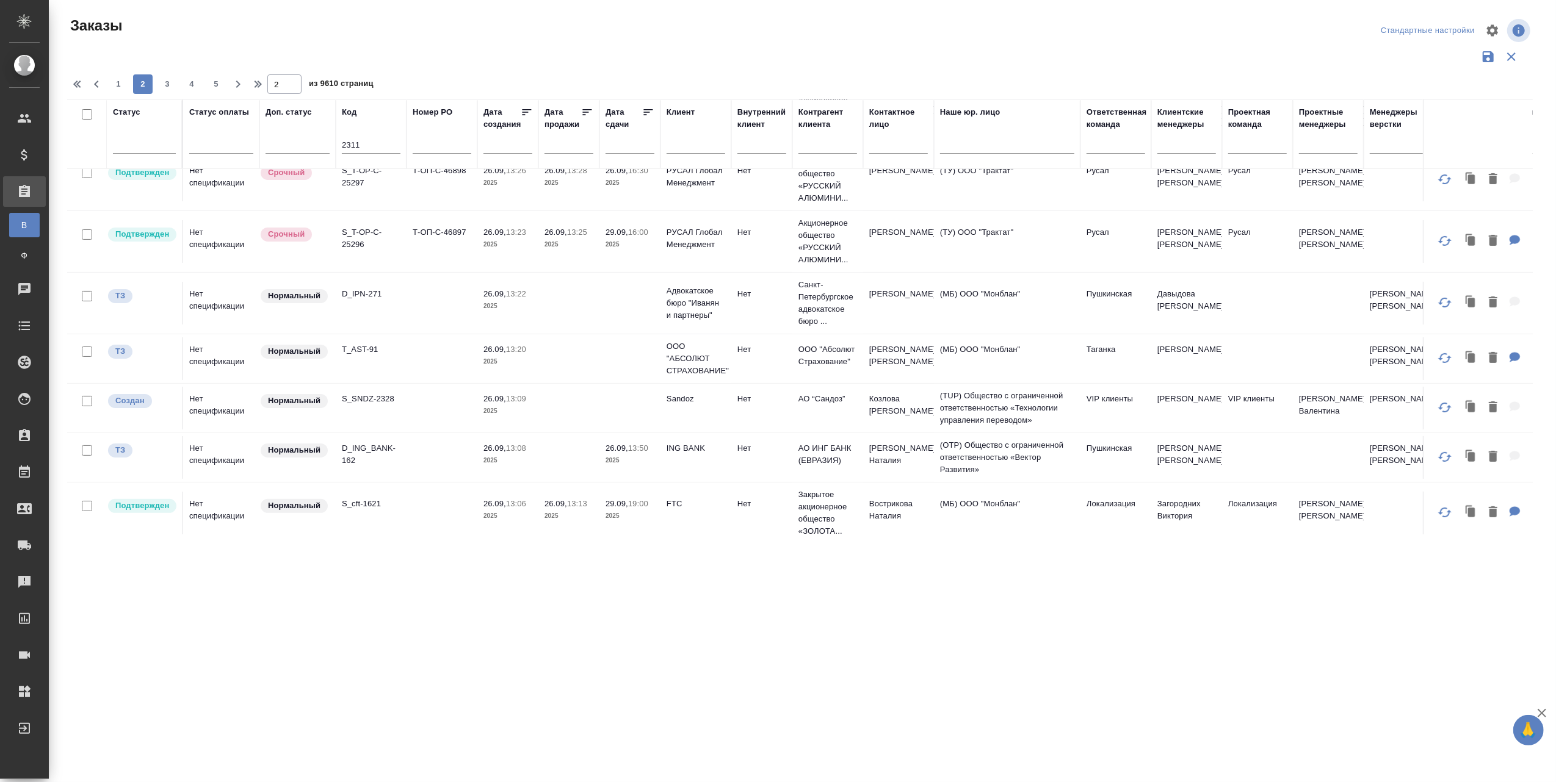
click at [363, 145] on input "2311" at bounding box center [371, 146] width 59 height 15
type input "2"
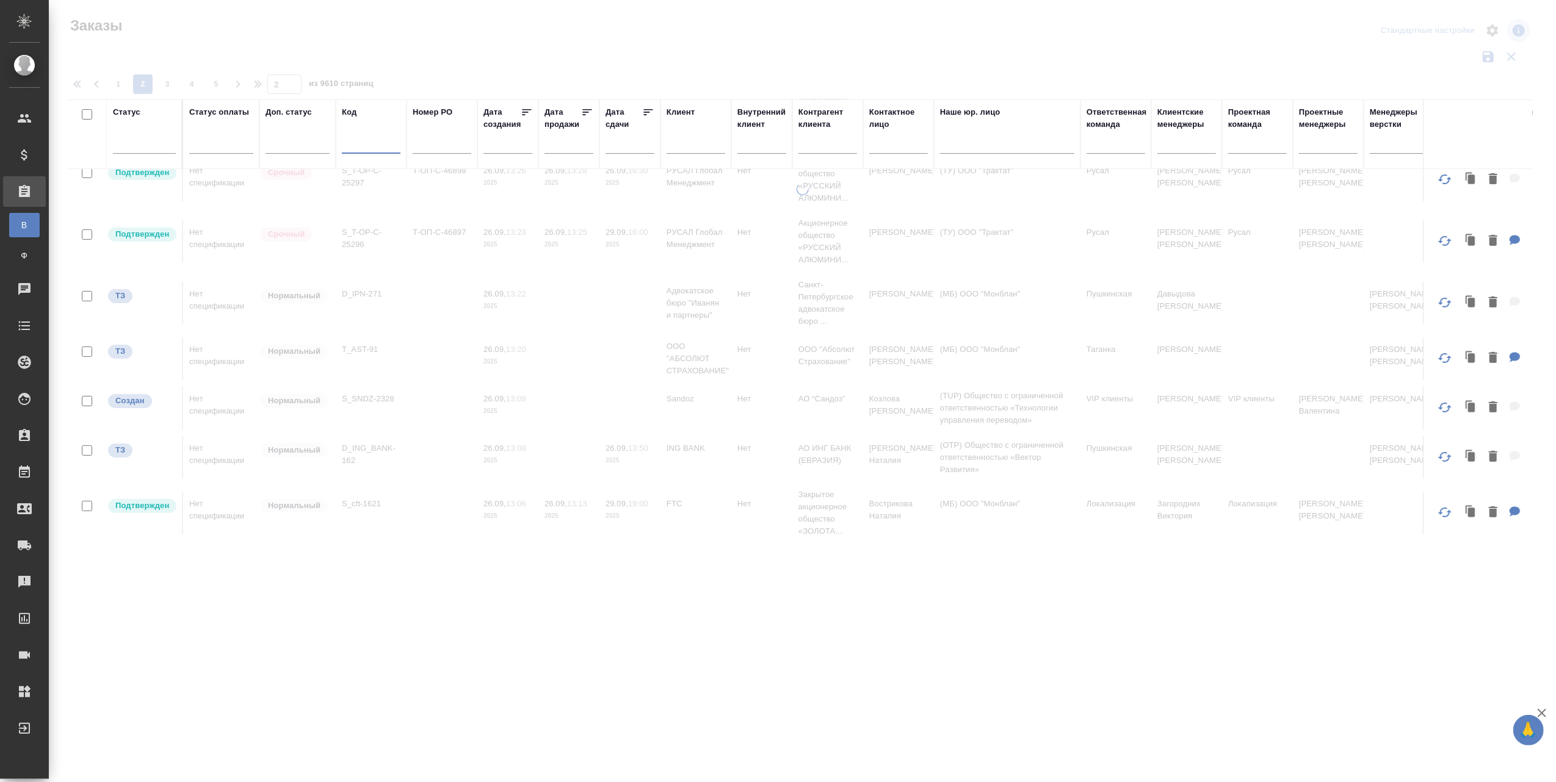
paste input "S_SNDZ-2328"
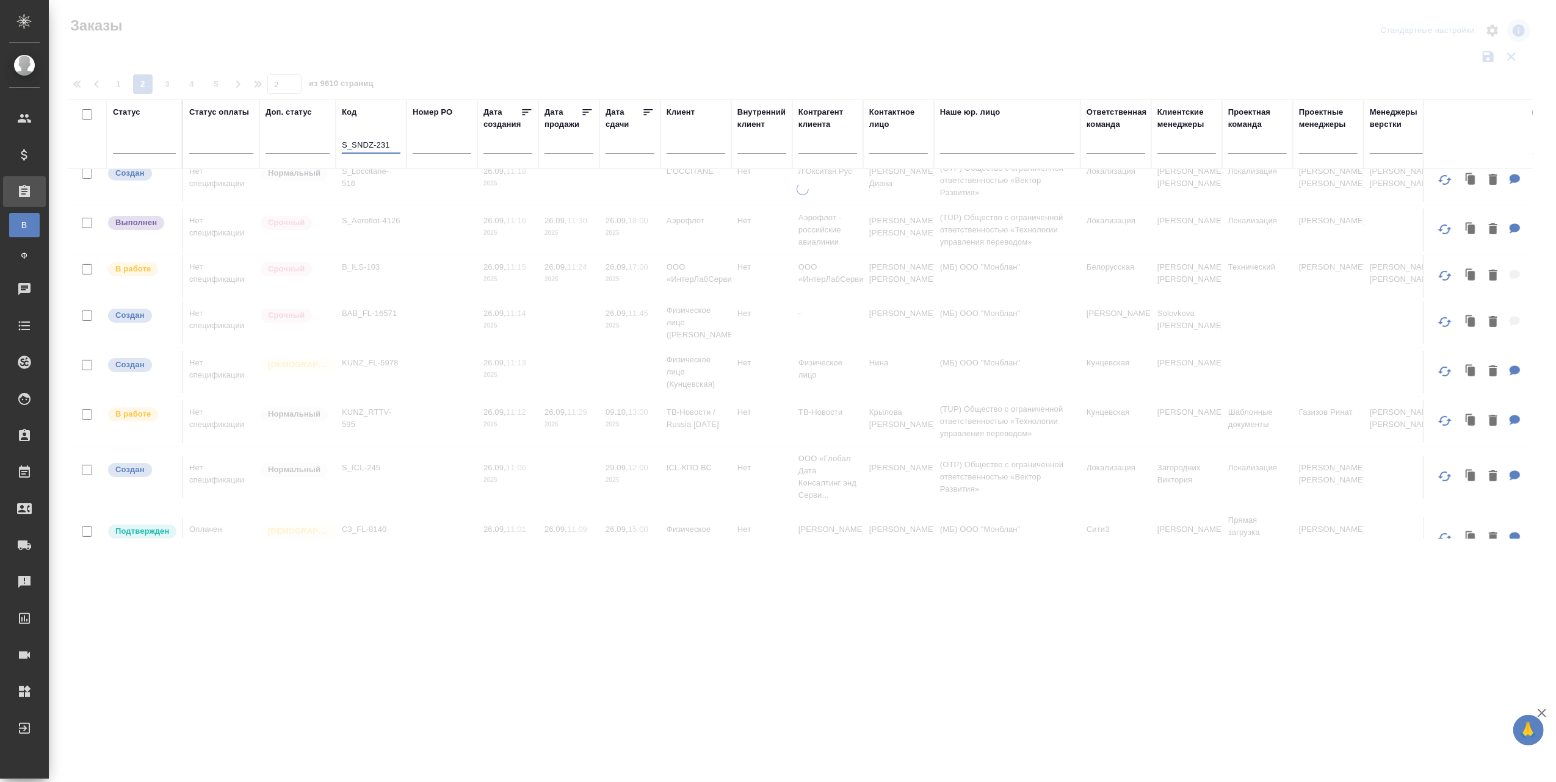
type input "S_SNDZ-2311"
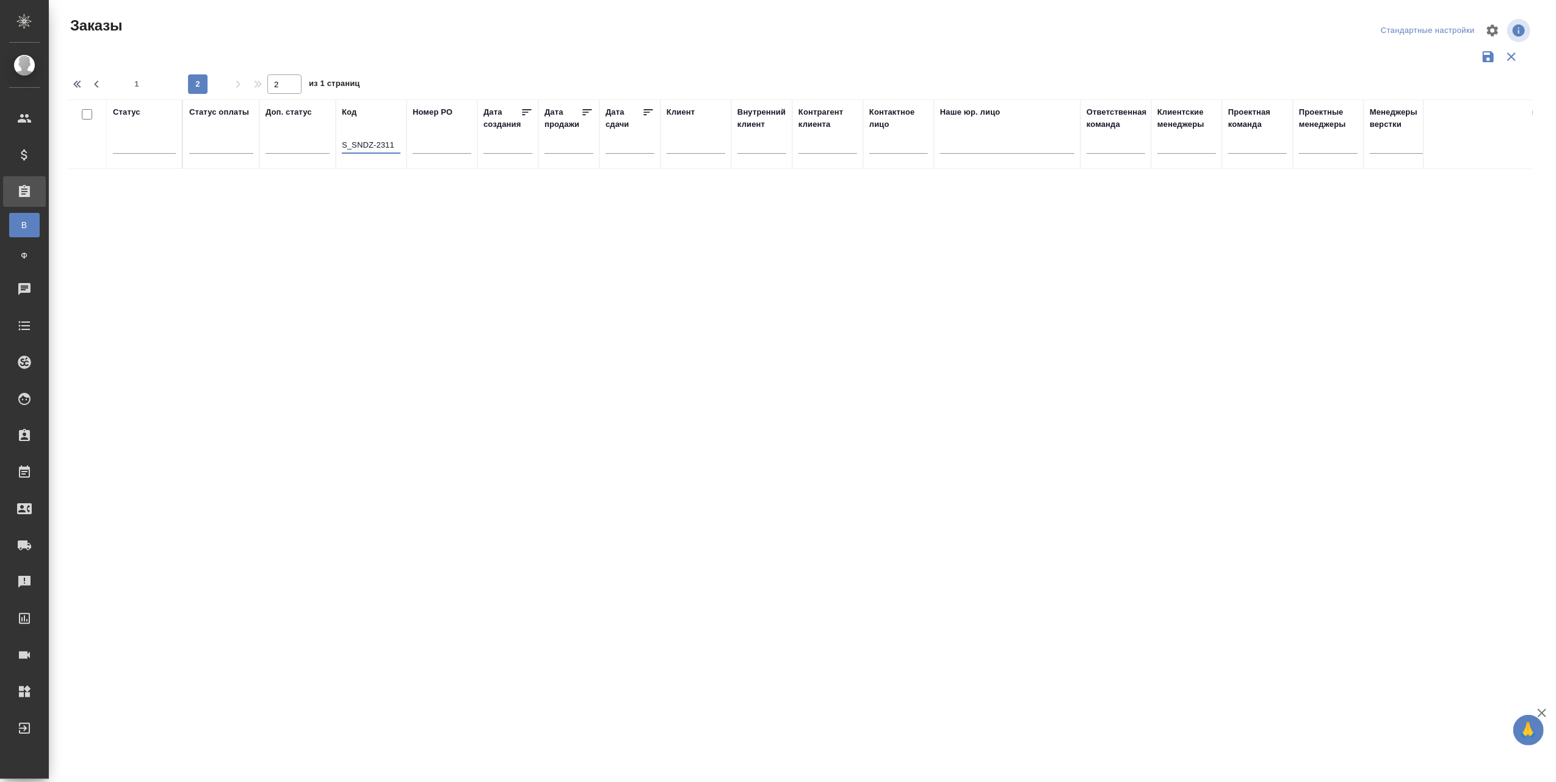
scroll to position [0, 0]
type input "1"
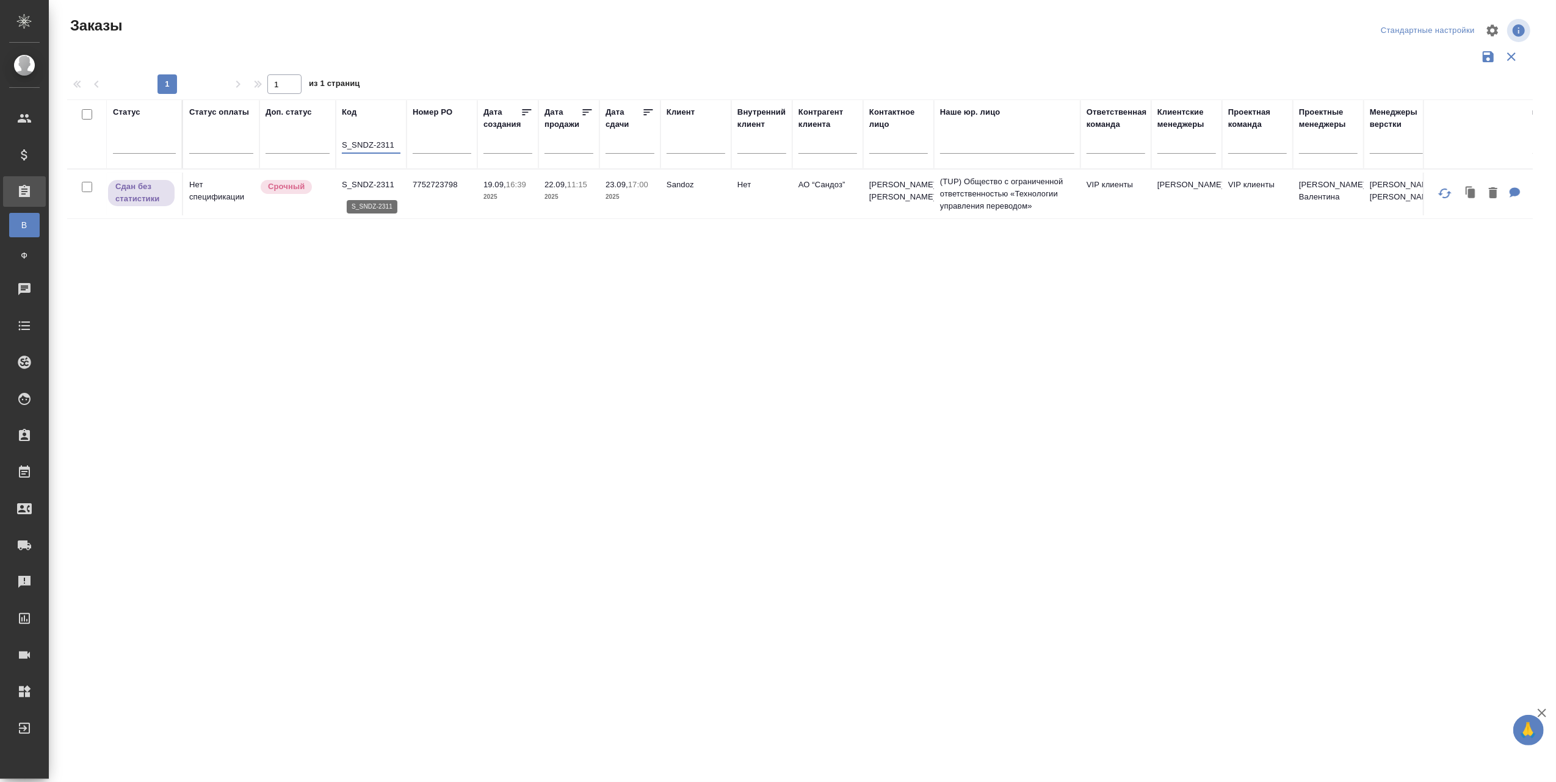
type input "S_SNDZ-2311"
click at [367, 184] on p "S_SNDZ-2311" at bounding box center [371, 185] width 59 height 12
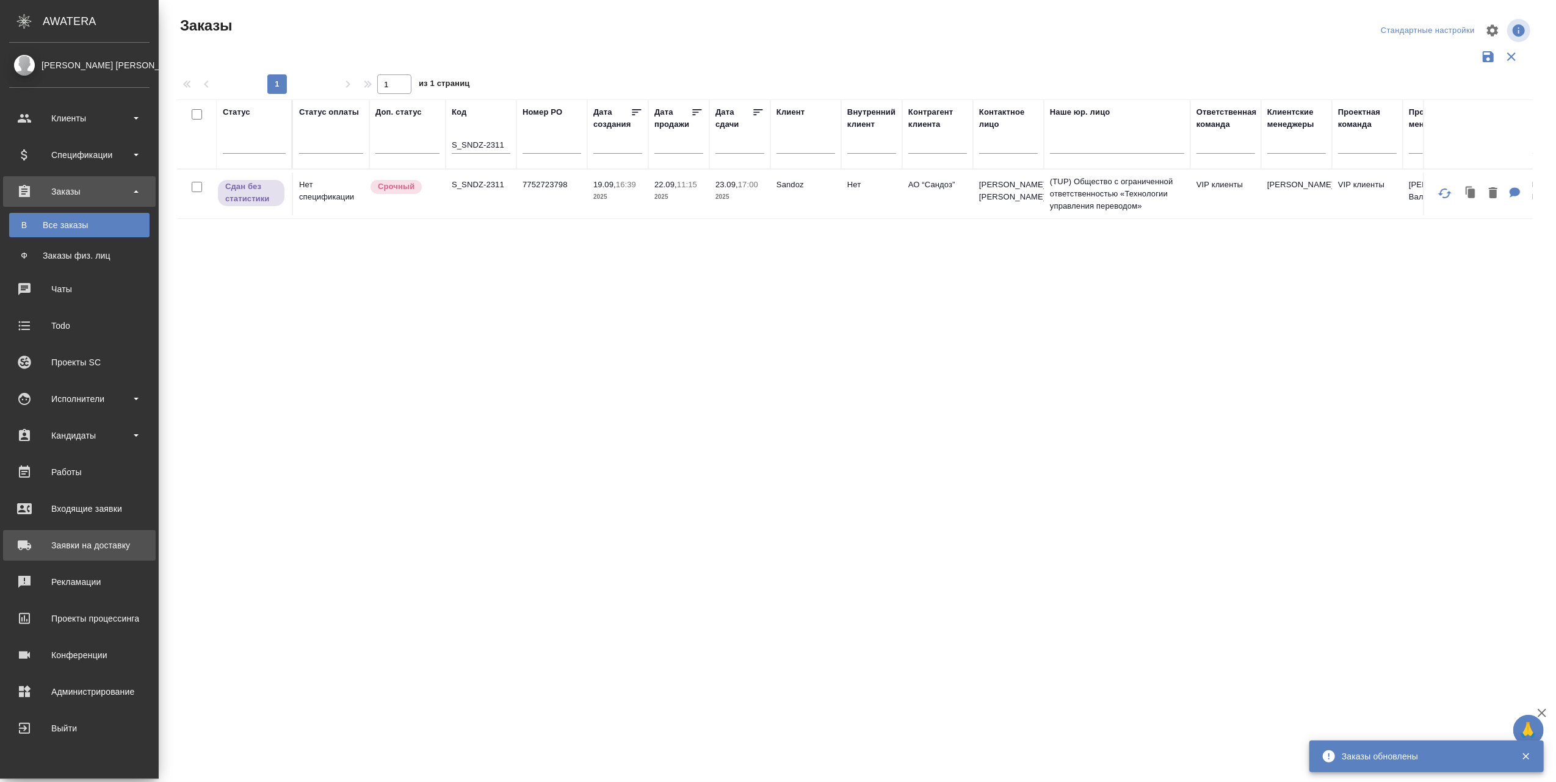
click at [77, 546] on div "Заявки на доставку" at bounding box center [79, 545] width 140 height 18
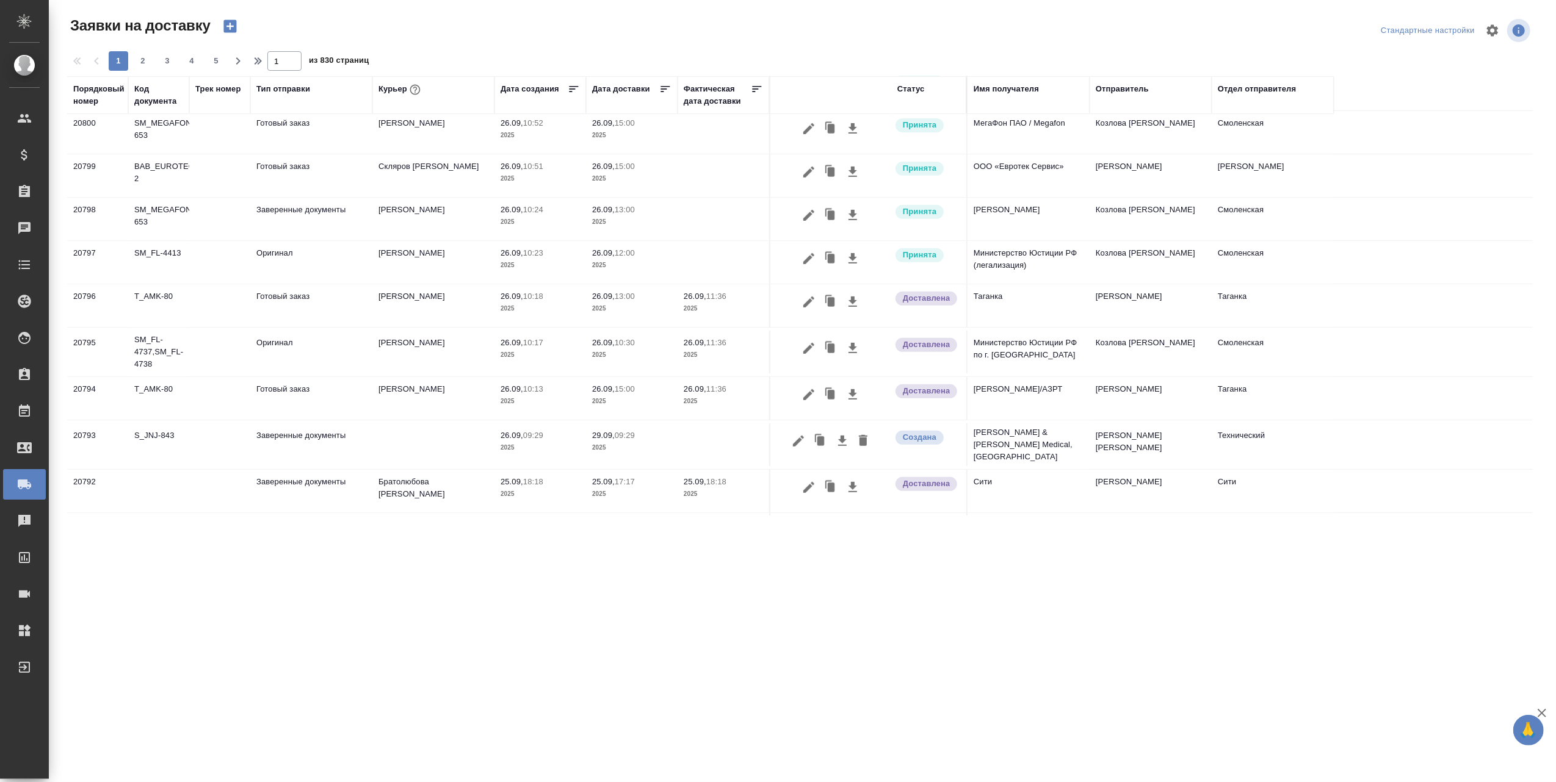
scroll to position [488, 0]
click at [800, 438] on icon "button" at bounding box center [798, 439] width 11 height 11
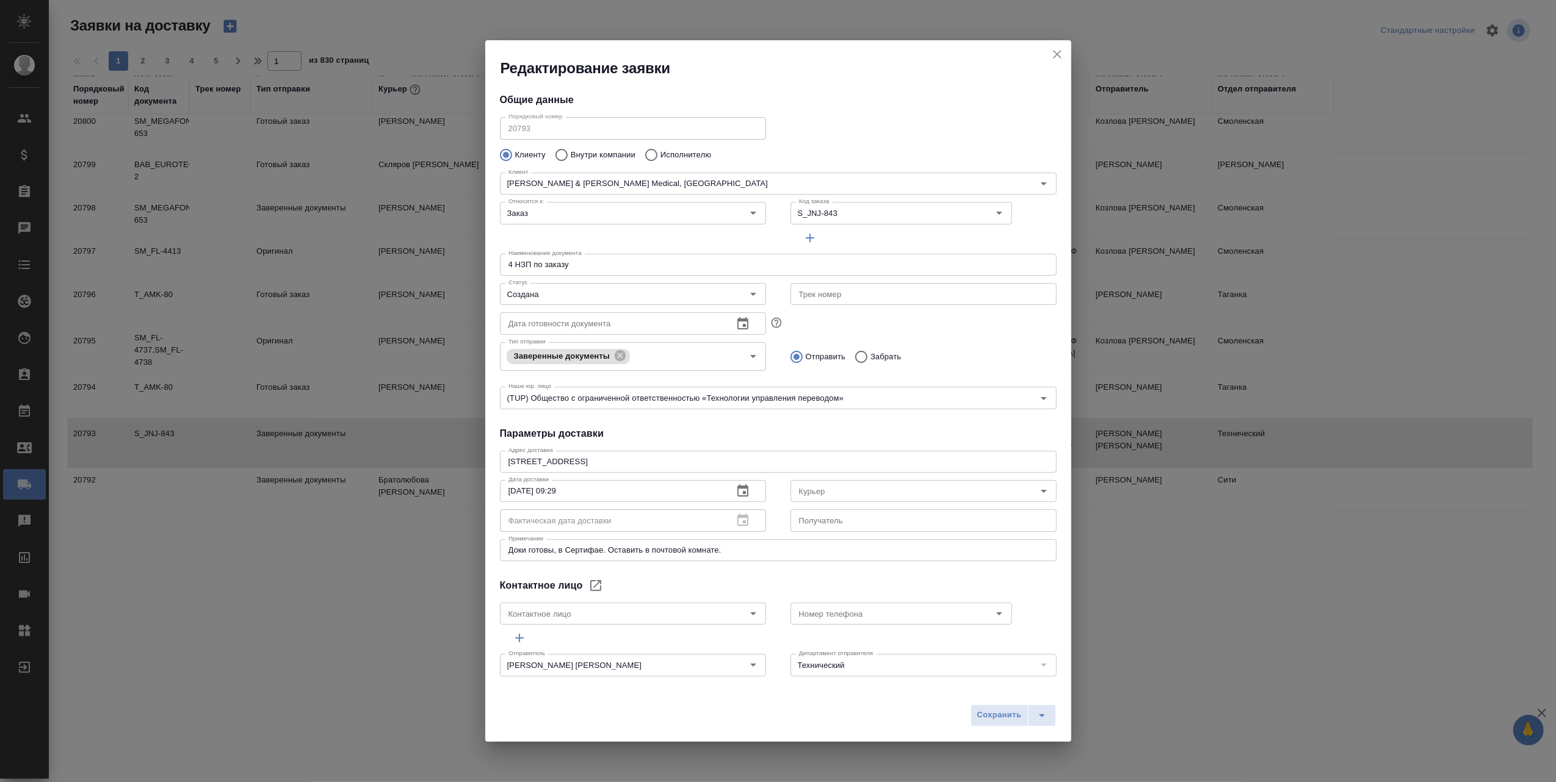
type input "Горбенко Екатерина"
type input "+7 (916)8507449"
click at [1036, 493] on icon "Open" at bounding box center [1043, 491] width 15 height 15
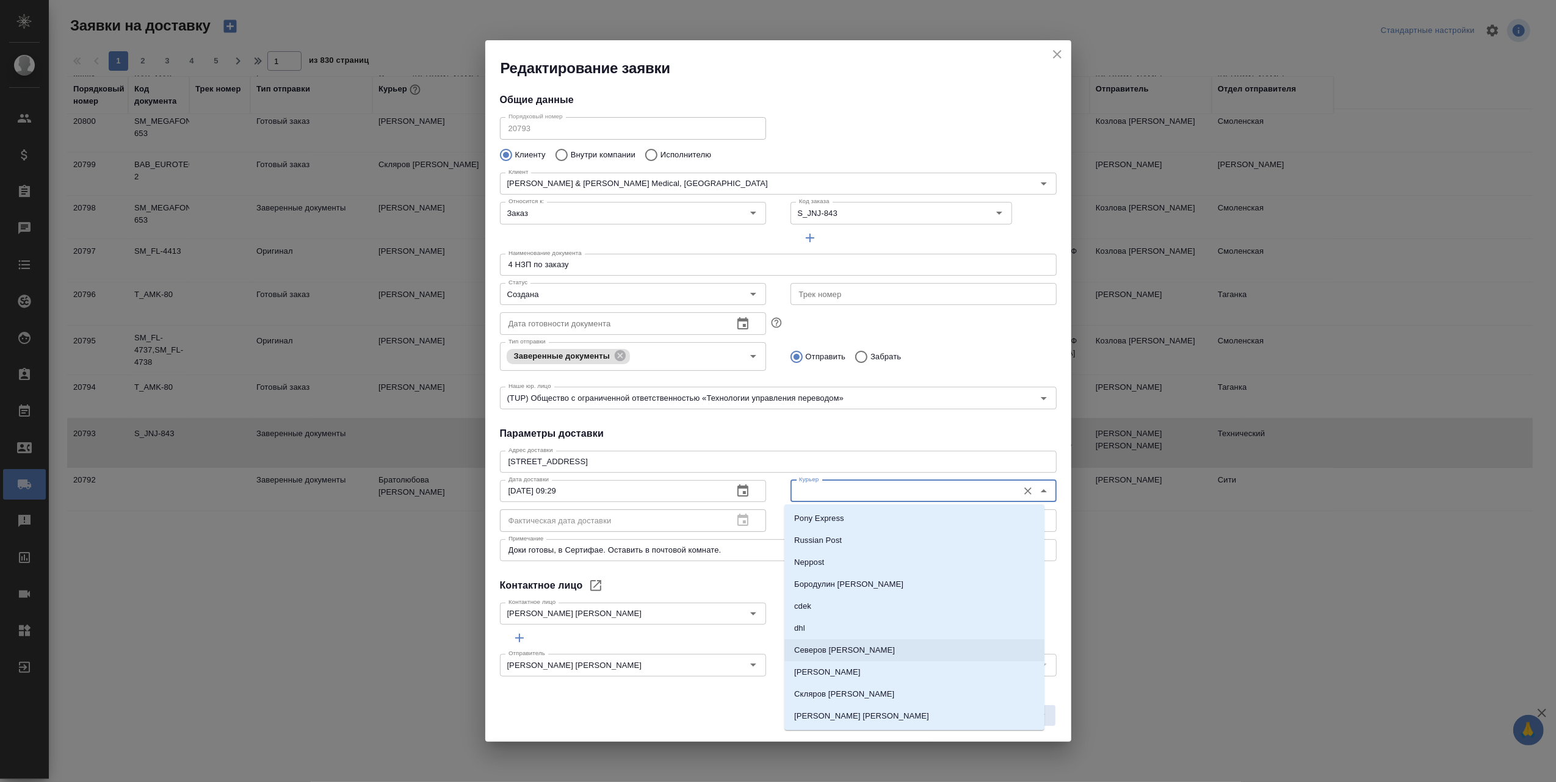
click at [852, 645] on li "[PERSON_NAME]" at bounding box center [914, 651] width 260 height 22
type input "[PERSON_NAME]"
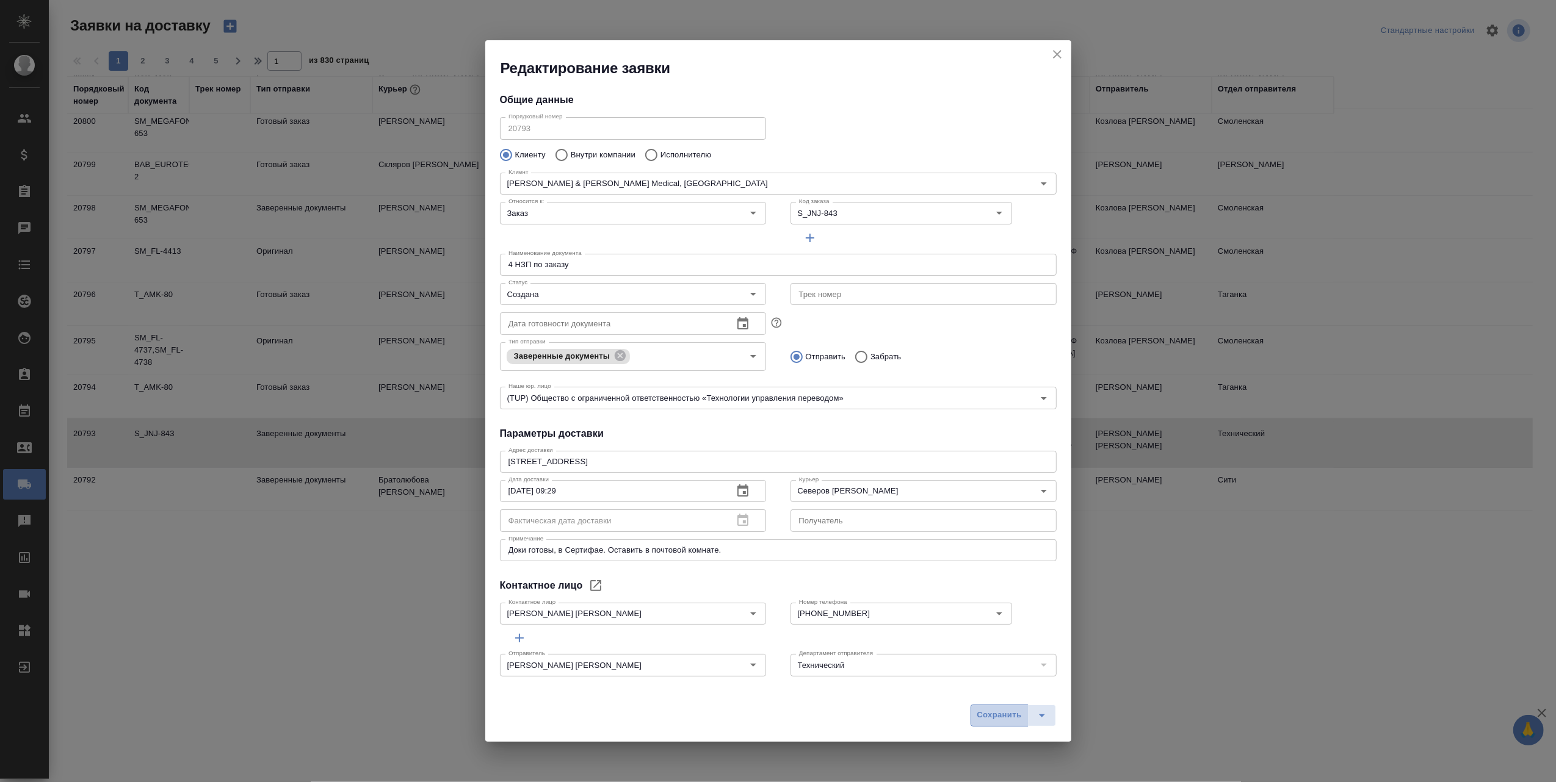
click at [994, 713] on span "Сохранить" at bounding box center [999, 716] width 45 height 14
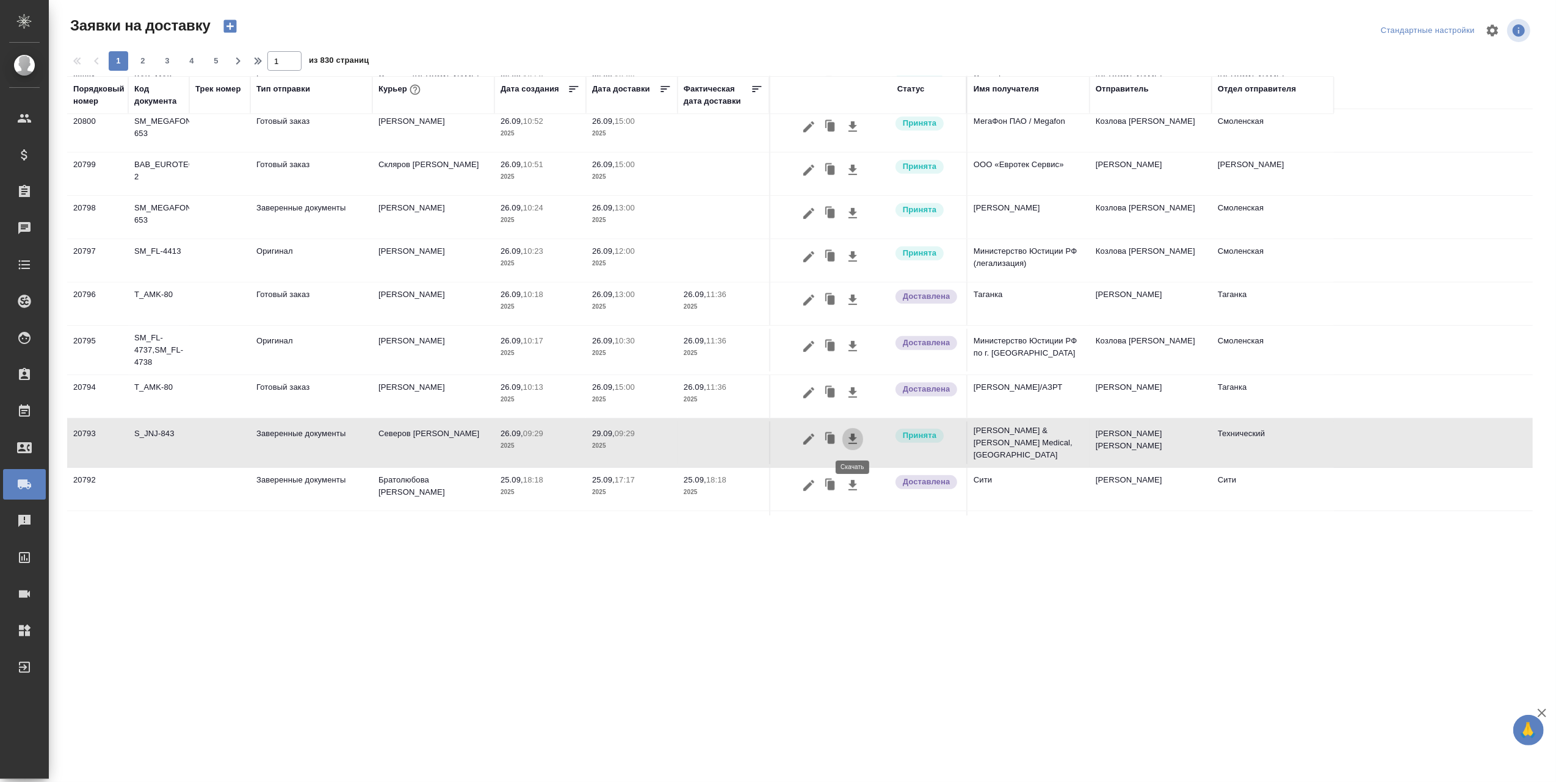
click at [853, 438] on icon "button" at bounding box center [852, 439] width 9 height 10
click at [801, 441] on icon "button" at bounding box center [808, 439] width 15 height 15
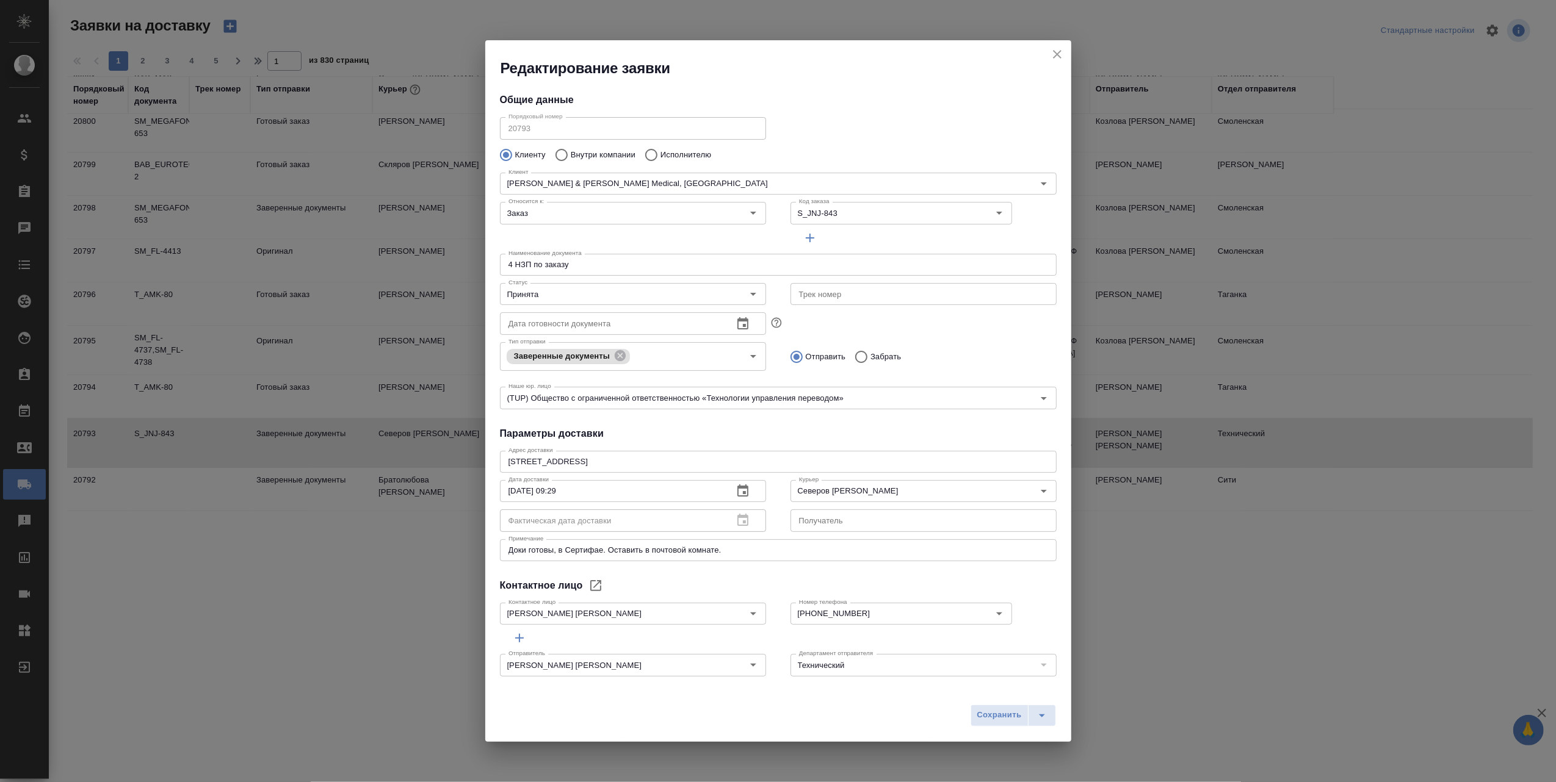
click at [1058, 51] on icon "close" at bounding box center [1057, 54] width 15 height 15
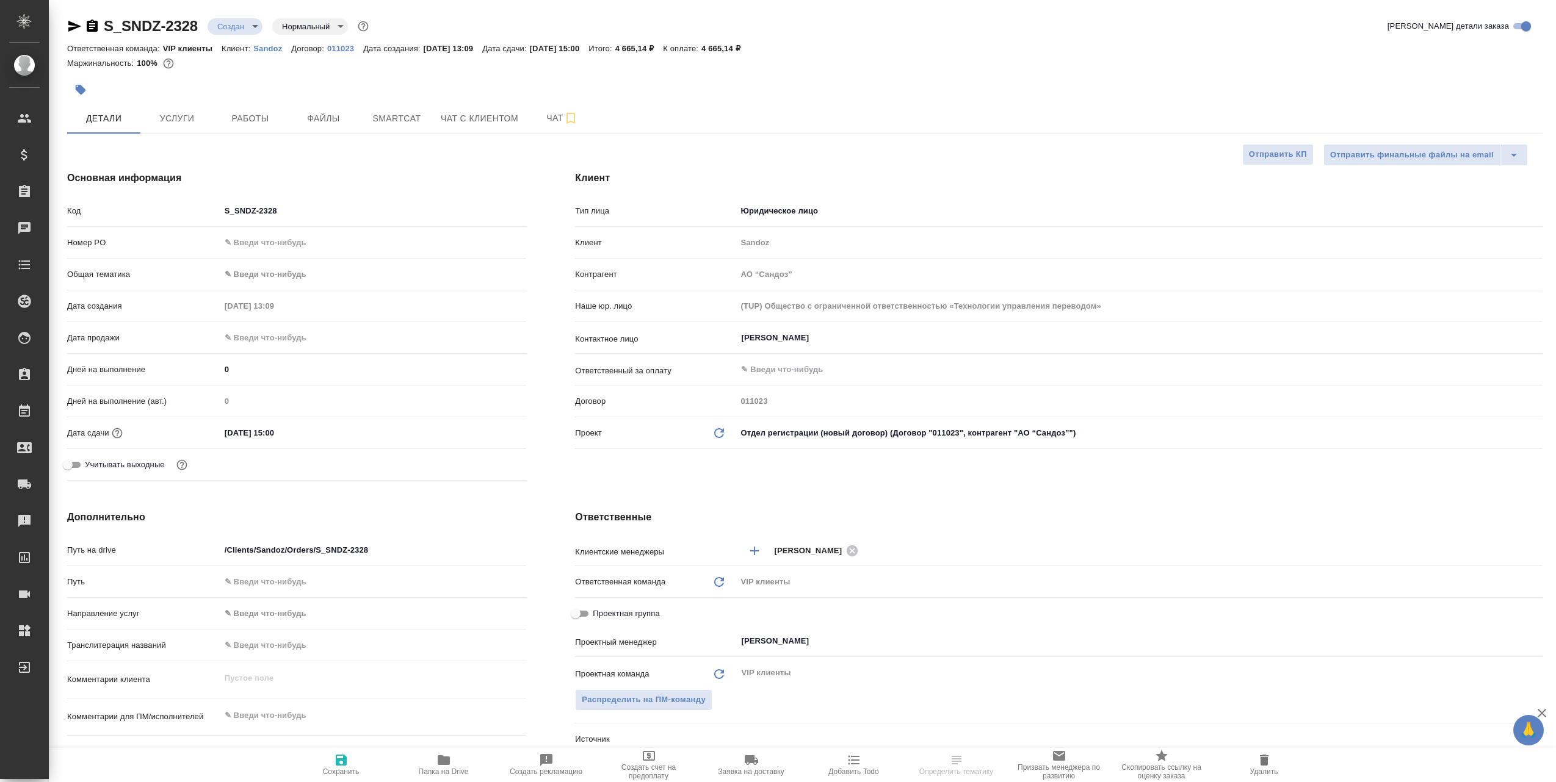
select select "RU"
click at [98, 20] on icon "button" at bounding box center [92, 26] width 15 height 15
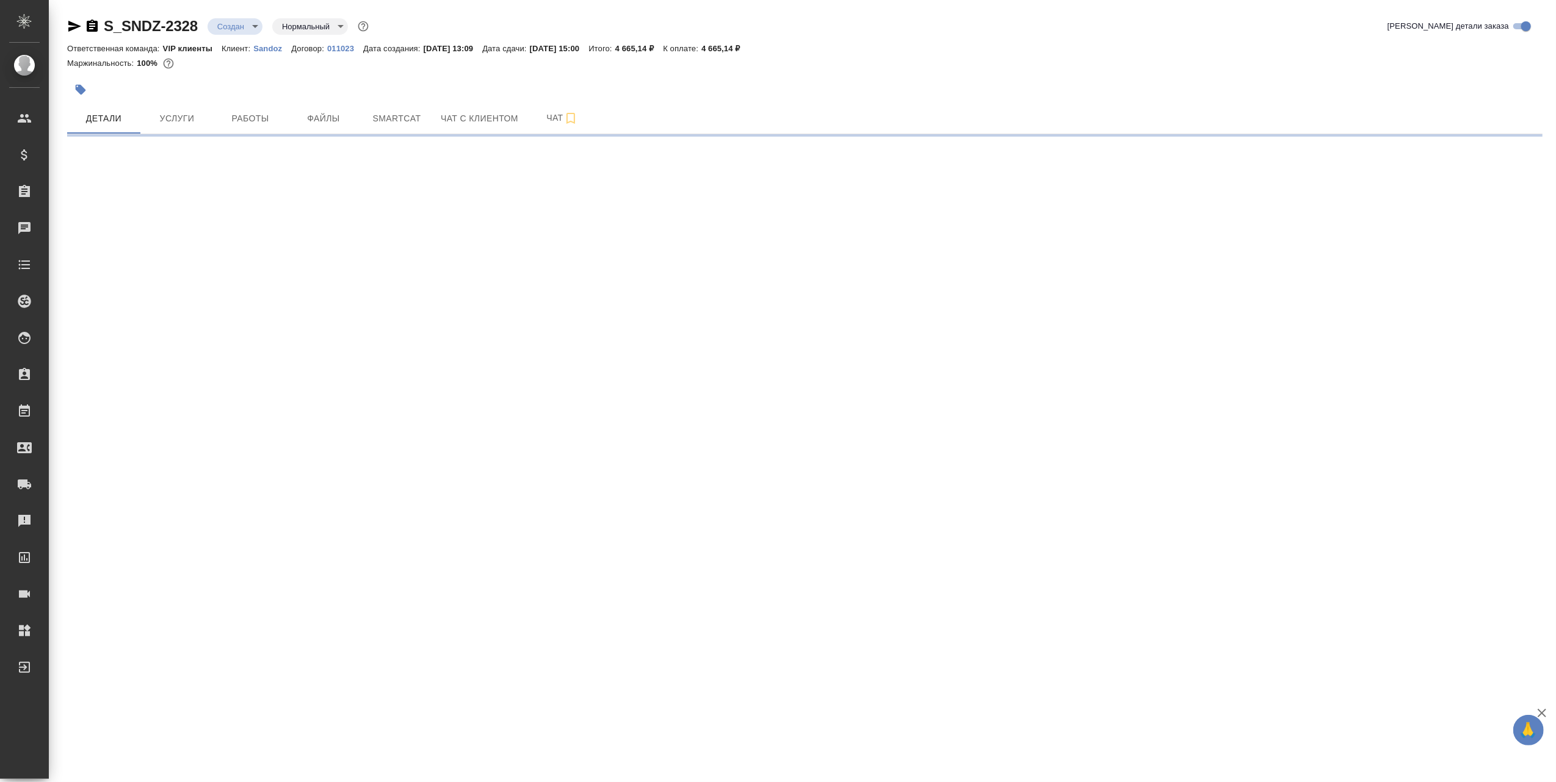
select select "RU"
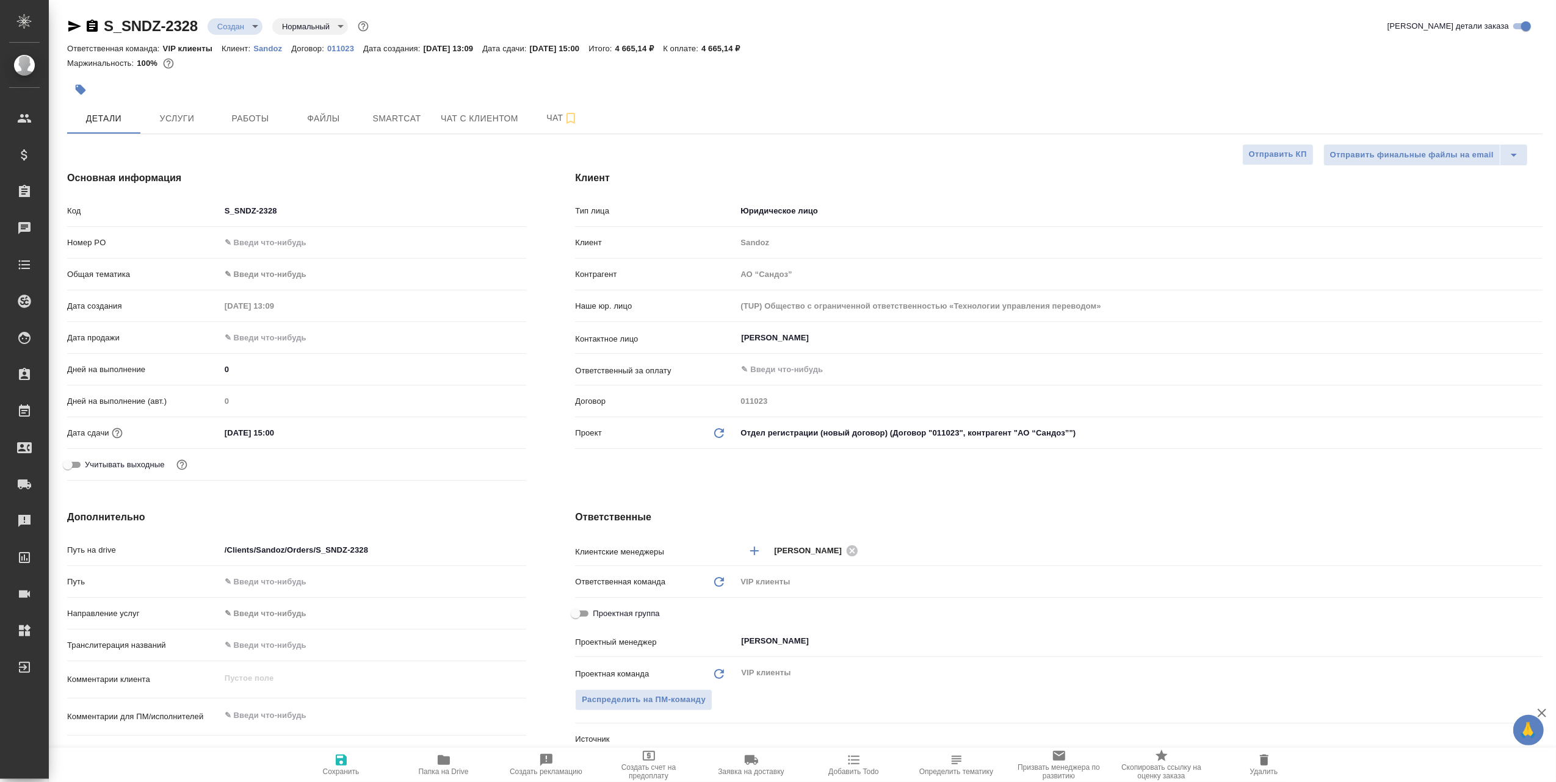
type textarea "x"
click at [201, 23] on div "S_SNDZ-2328 Создан new Нормальный normal" at bounding box center [219, 26] width 304 height 20
drag, startPoint x: 201, startPoint y: 24, endPoint x: 104, endPoint y: 22, distance: 97.7
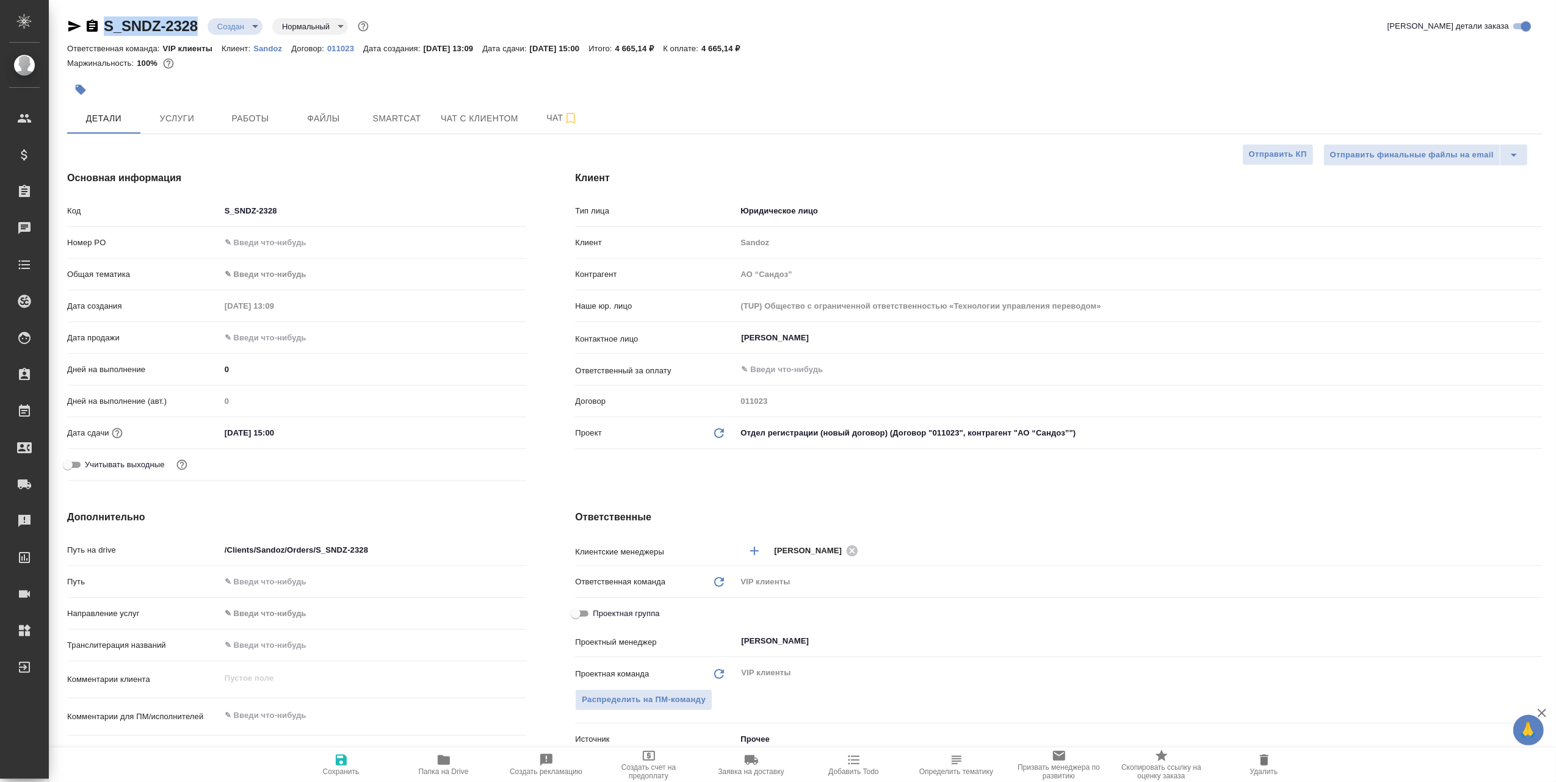
click at [104, 22] on div "S_SNDZ-2328 Создан new Нормальный normal" at bounding box center [219, 26] width 304 height 20
copy link "S_SNDZ-2328"
type textarea "x"
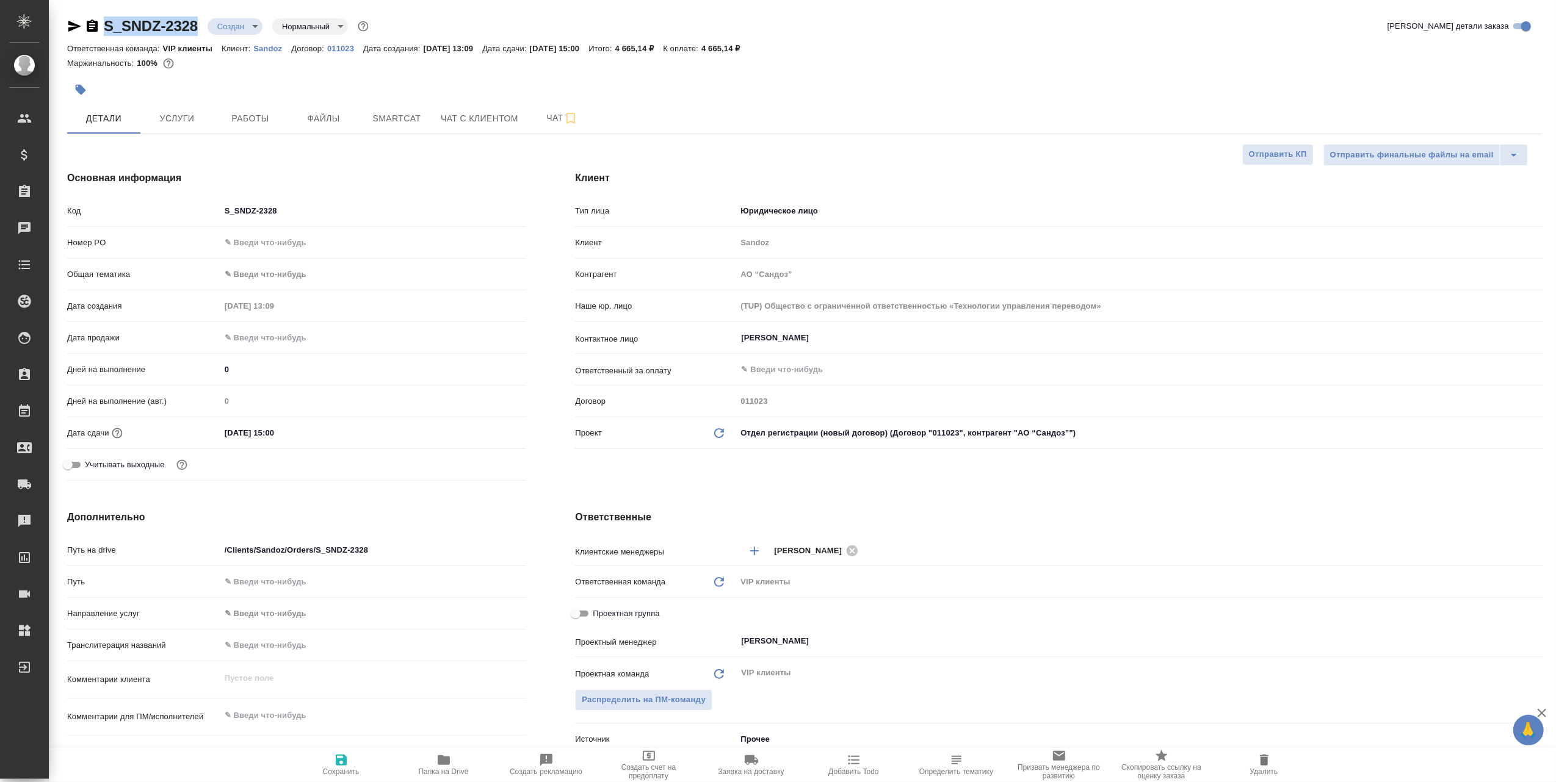
type textarea "x"
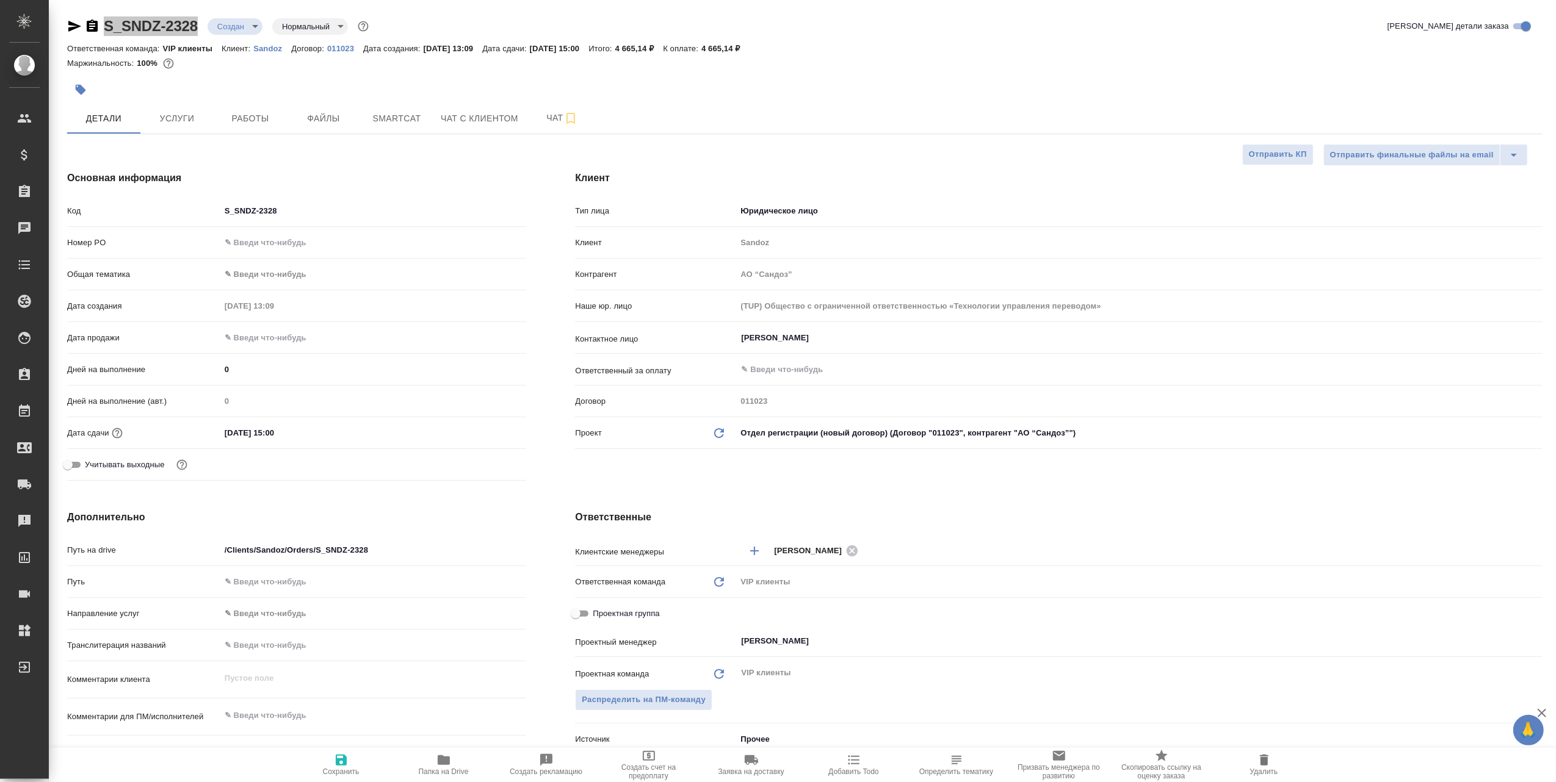
type textarea "x"
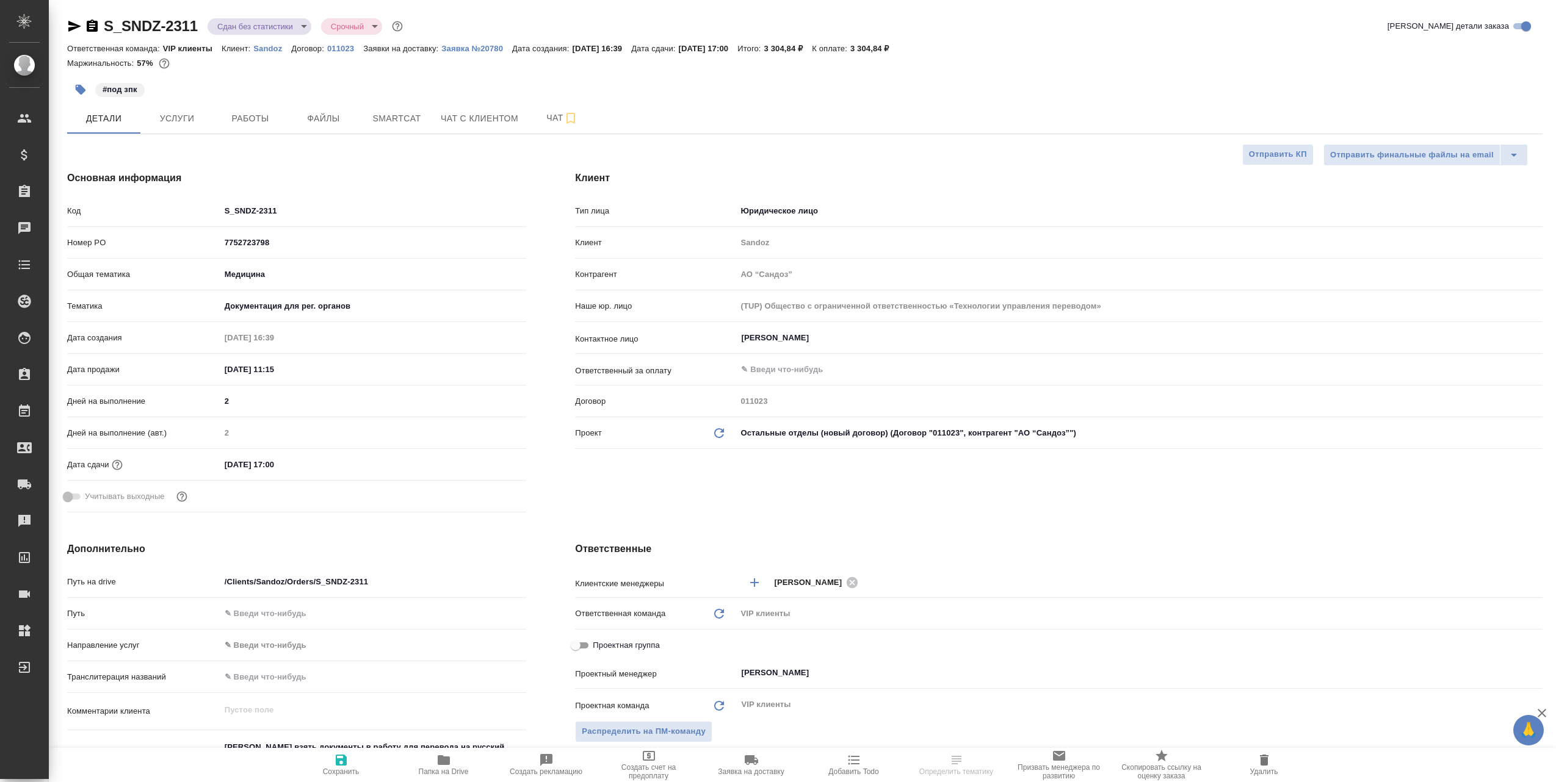
select select "RU"
click at [320, 118] on span "Файлы" at bounding box center [323, 118] width 59 height 15
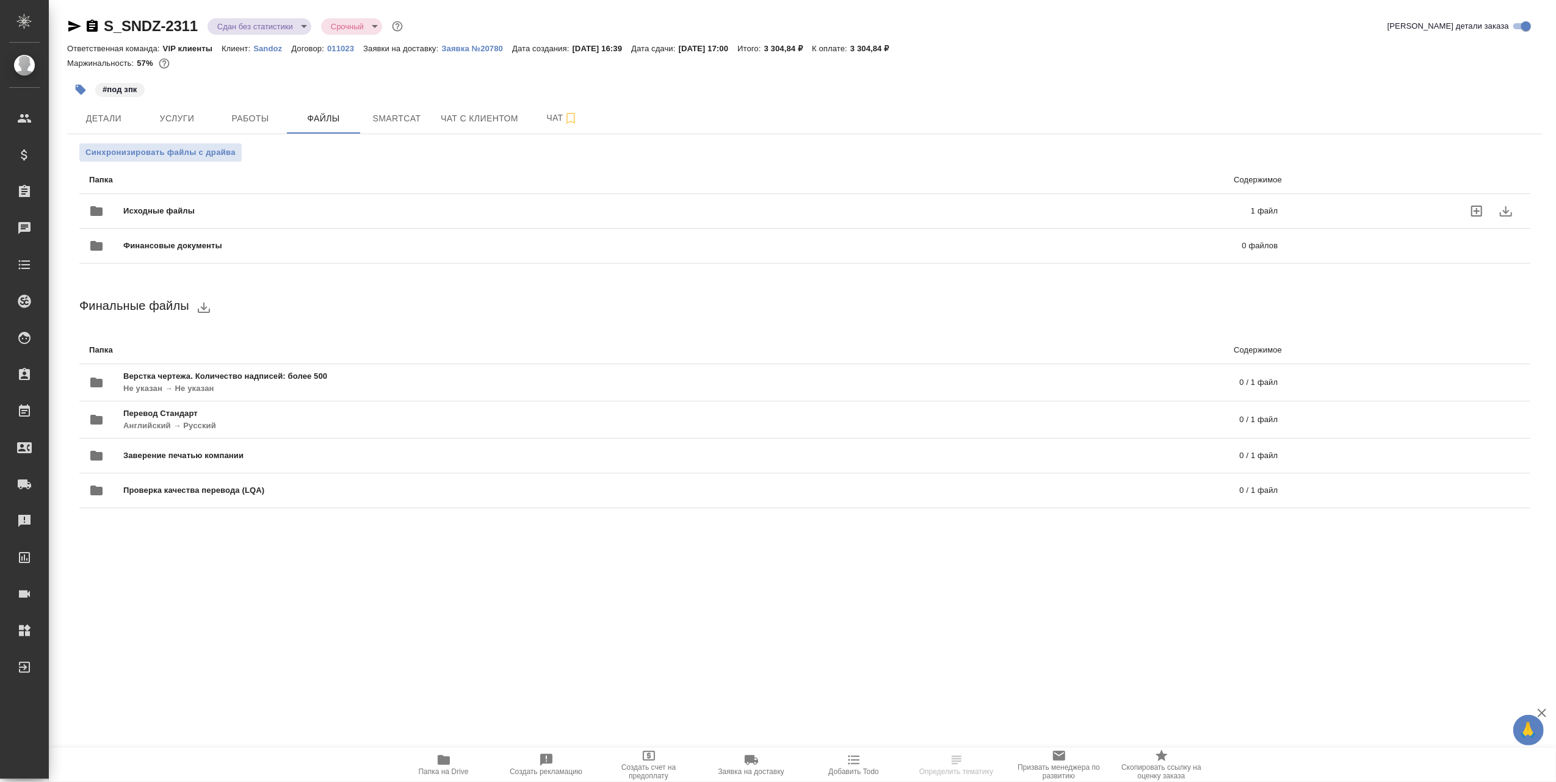
click at [193, 209] on span "Исходные файлы" at bounding box center [422, 211] width 599 height 12
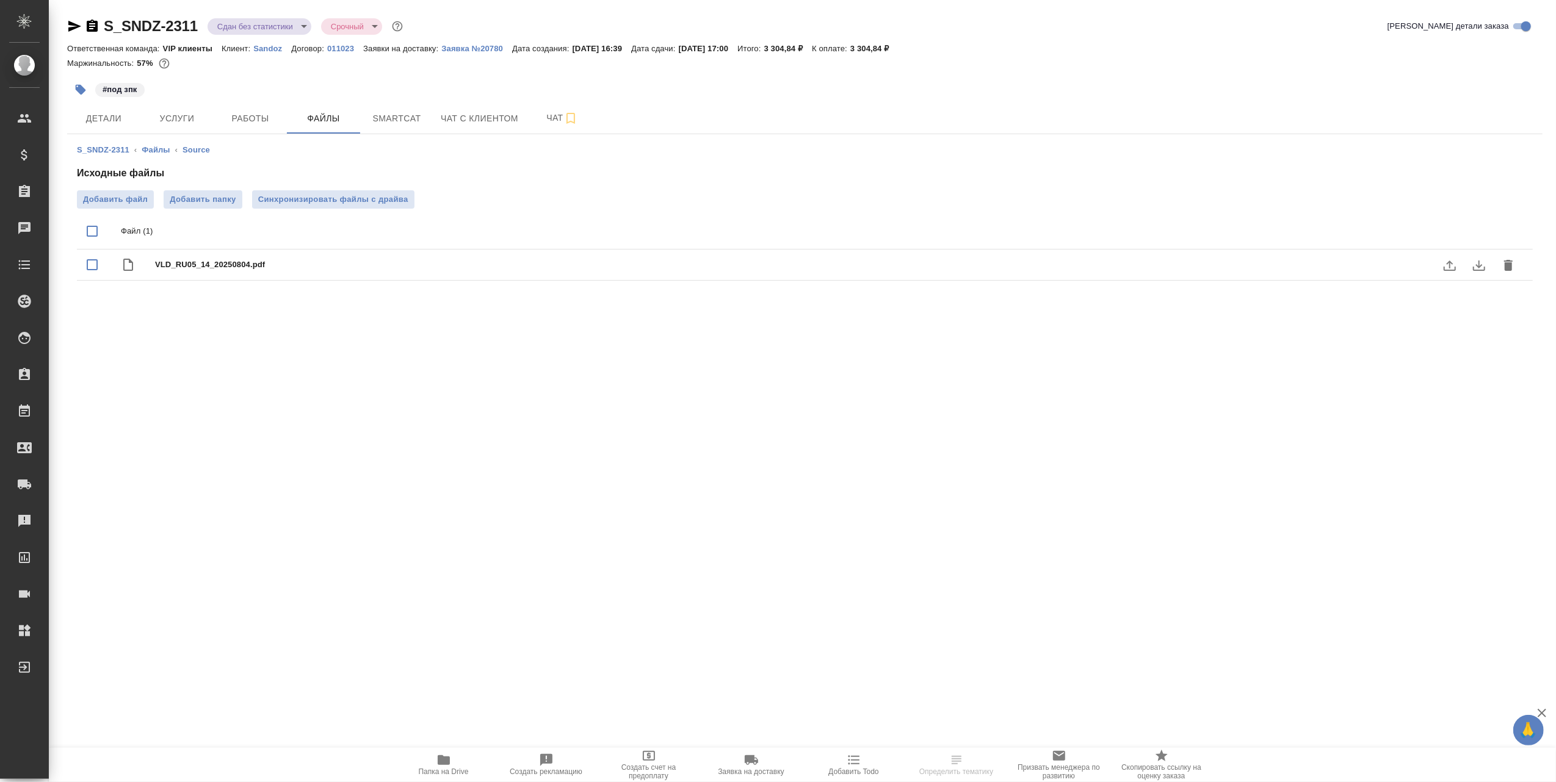
click at [208, 267] on span "VLD_RU05_14_20250804.pdf" at bounding box center [829, 265] width 1348 height 12
checkbox input "true"
click at [1486, 265] on icon "download" at bounding box center [1479, 265] width 15 height 15
